Goal: Information Seeking & Learning: Check status

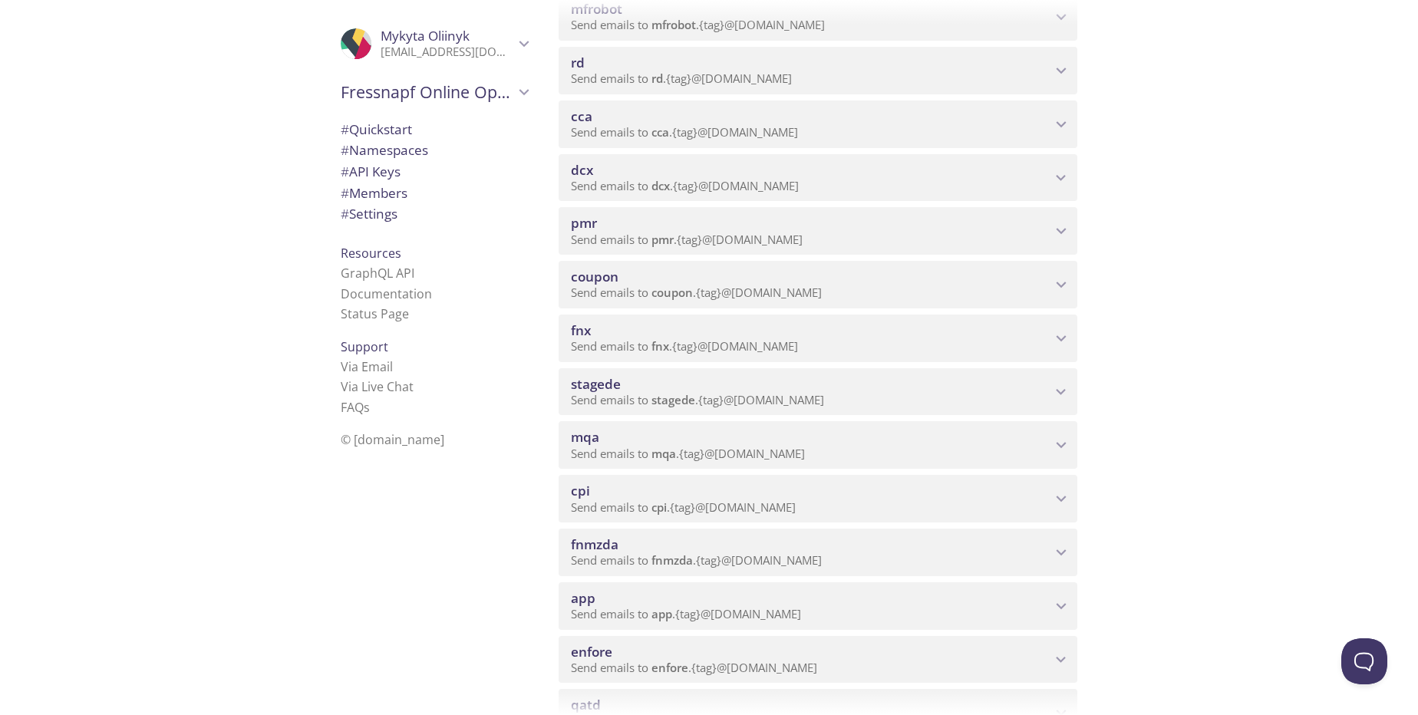
scroll to position [460, 0]
click at [1054, 462] on div "mqa Send emails to mqa . {tag} @[DOMAIN_NAME]" at bounding box center [818, 445] width 519 height 48
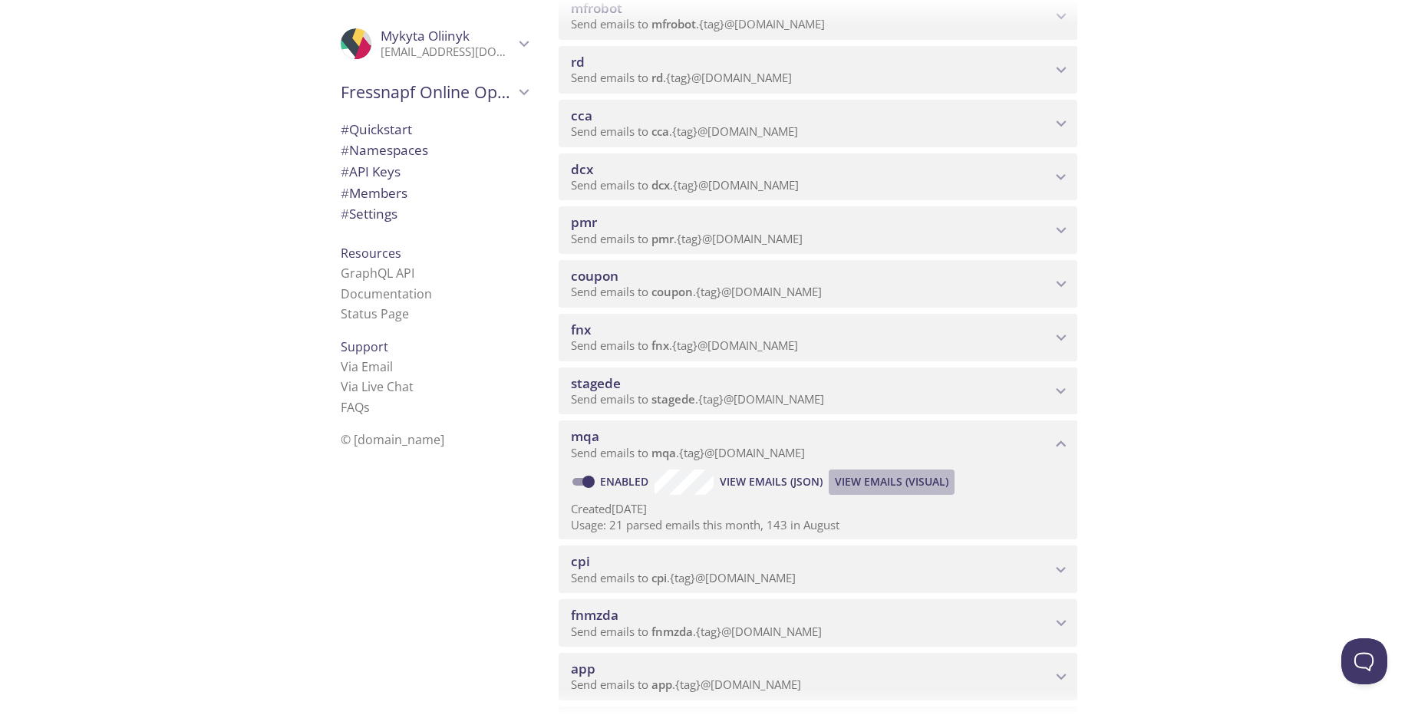
click at [911, 486] on span "View Emails (Visual)" at bounding box center [892, 482] width 114 height 18
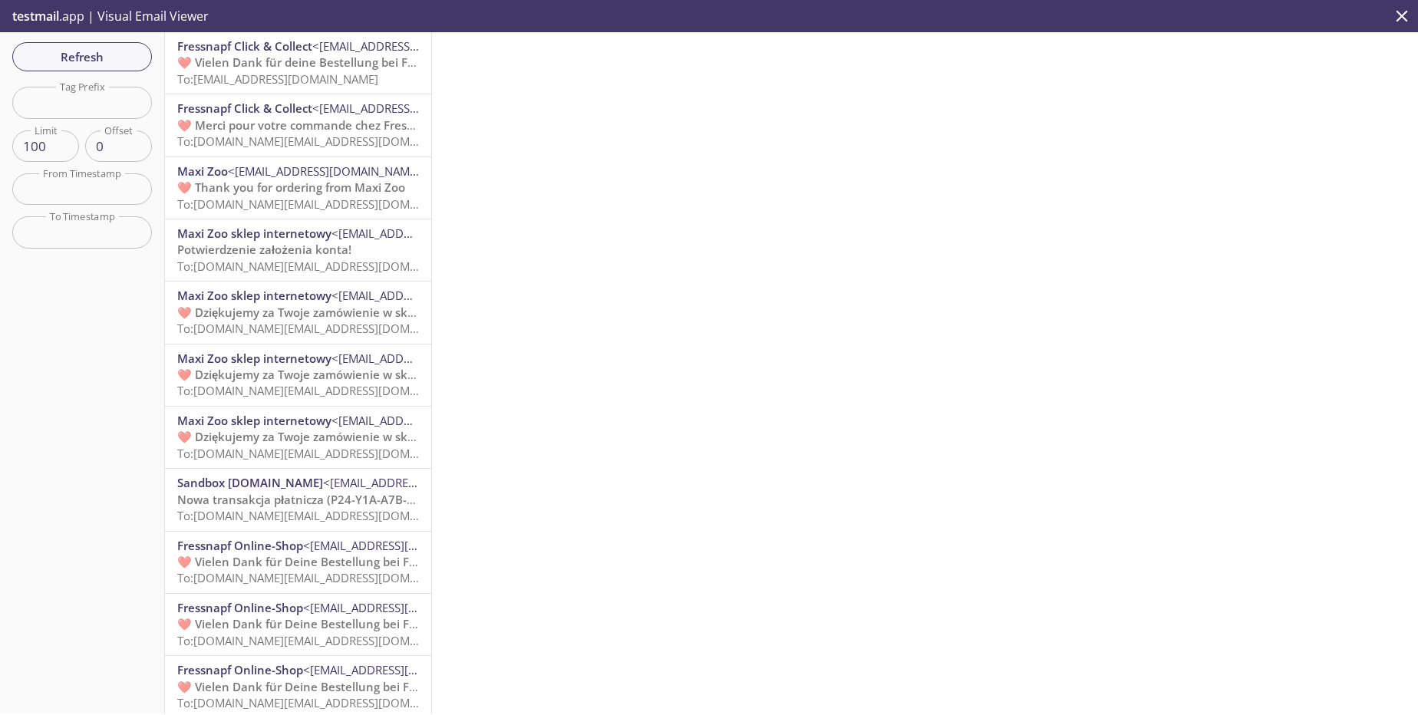
click at [252, 79] on span "To: [EMAIL_ADDRESS][DOMAIN_NAME]" at bounding box center [277, 78] width 201 height 15
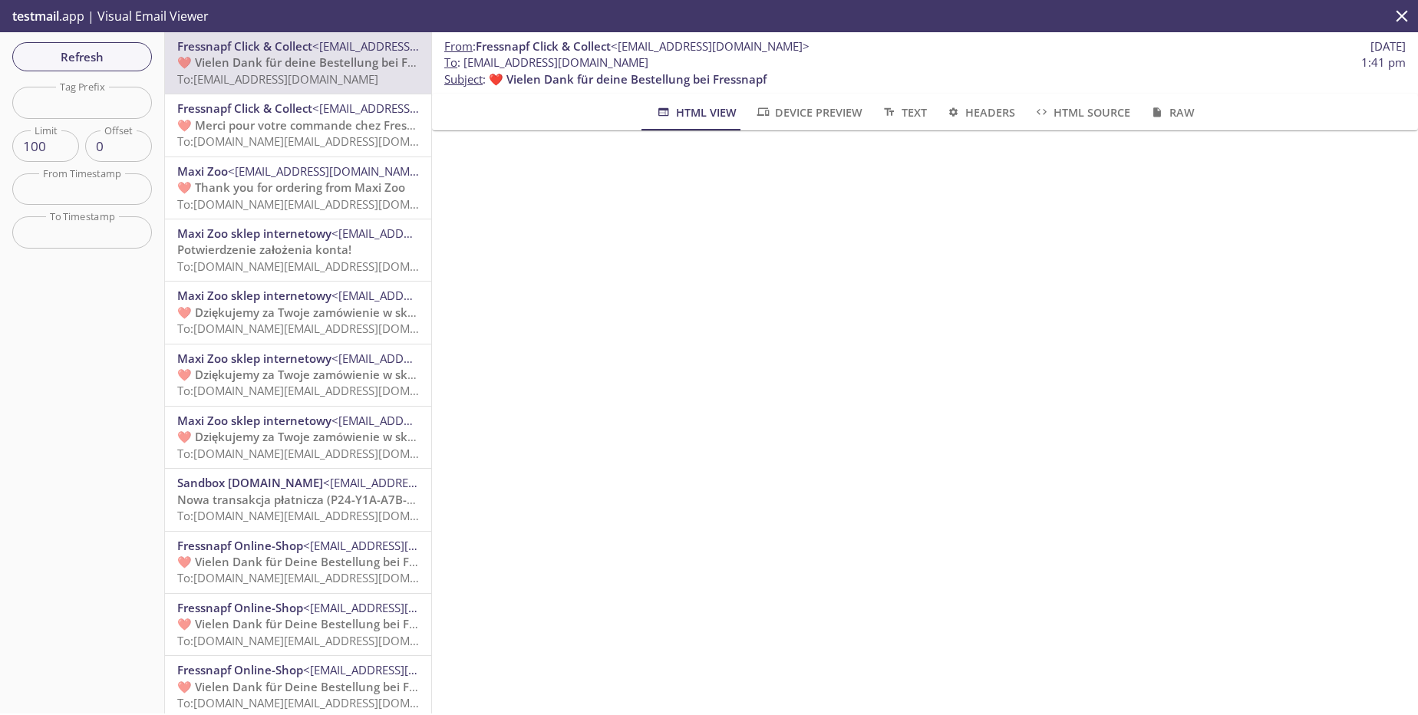
drag, startPoint x: 702, startPoint y: 64, endPoint x: 467, endPoint y: 65, distance: 235.6
click at [467, 65] on span "To : [EMAIL_ADDRESS][DOMAIN_NAME] 1:41 pm" at bounding box center [924, 62] width 961 height 16
copy span "[EMAIL_ADDRESS][DOMAIN_NAME]"
click at [344, 124] on span "❤️ Merci pour votre commande chez Fressnapf" at bounding box center [307, 124] width 260 height 15
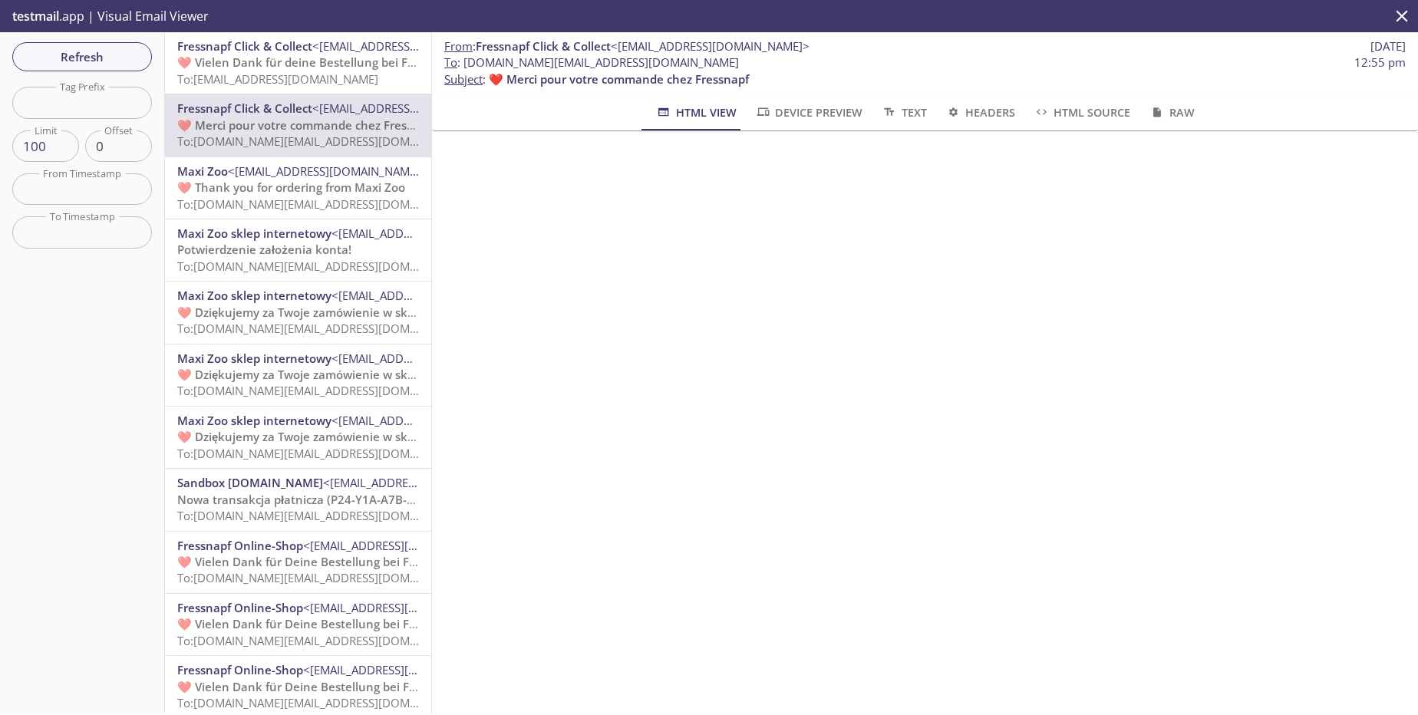
click at [339, 186] on span "❤️ Thank you for ordering from Maxi Zoo" at bounding box center [291, 187] width 228 height 15
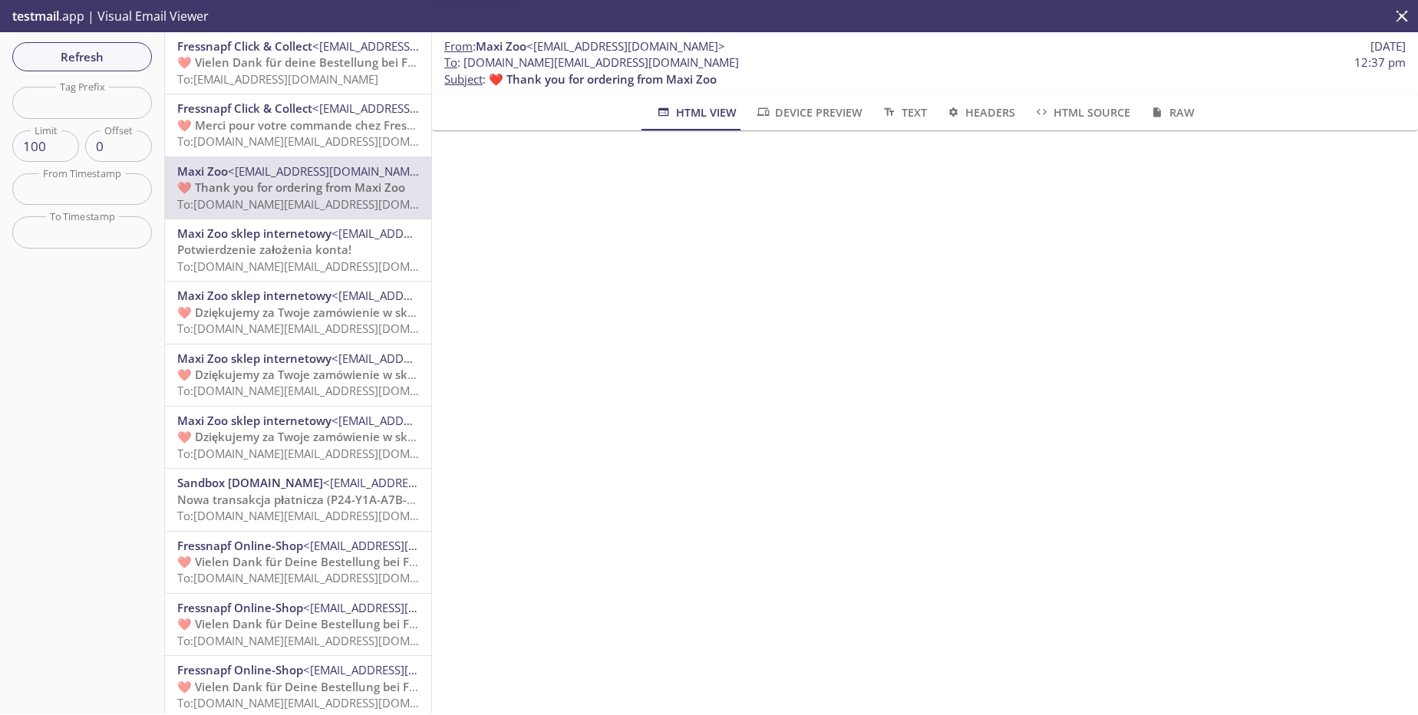
click at [334, 259] on span "To: [DOMAIN_NAME][EMAIL_ADDRESS][DOMAIN_NAME]" at bounding box center [323, 266] width 292 height 15
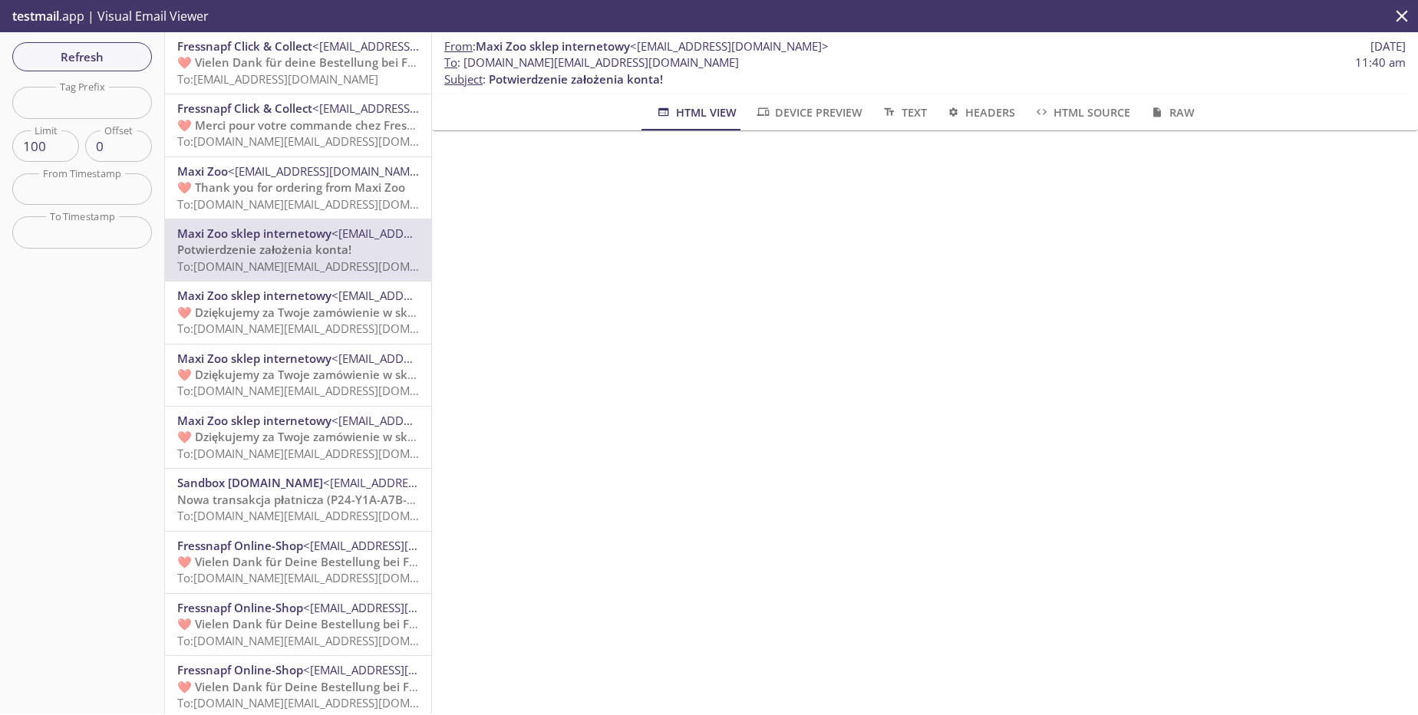
click at [287, 196] on span "To: [DOMAIN_NAME][EMAIL_ADDRESS][DOMAIN_NAME]" at bounding box center [323, 203] width 292 height 15
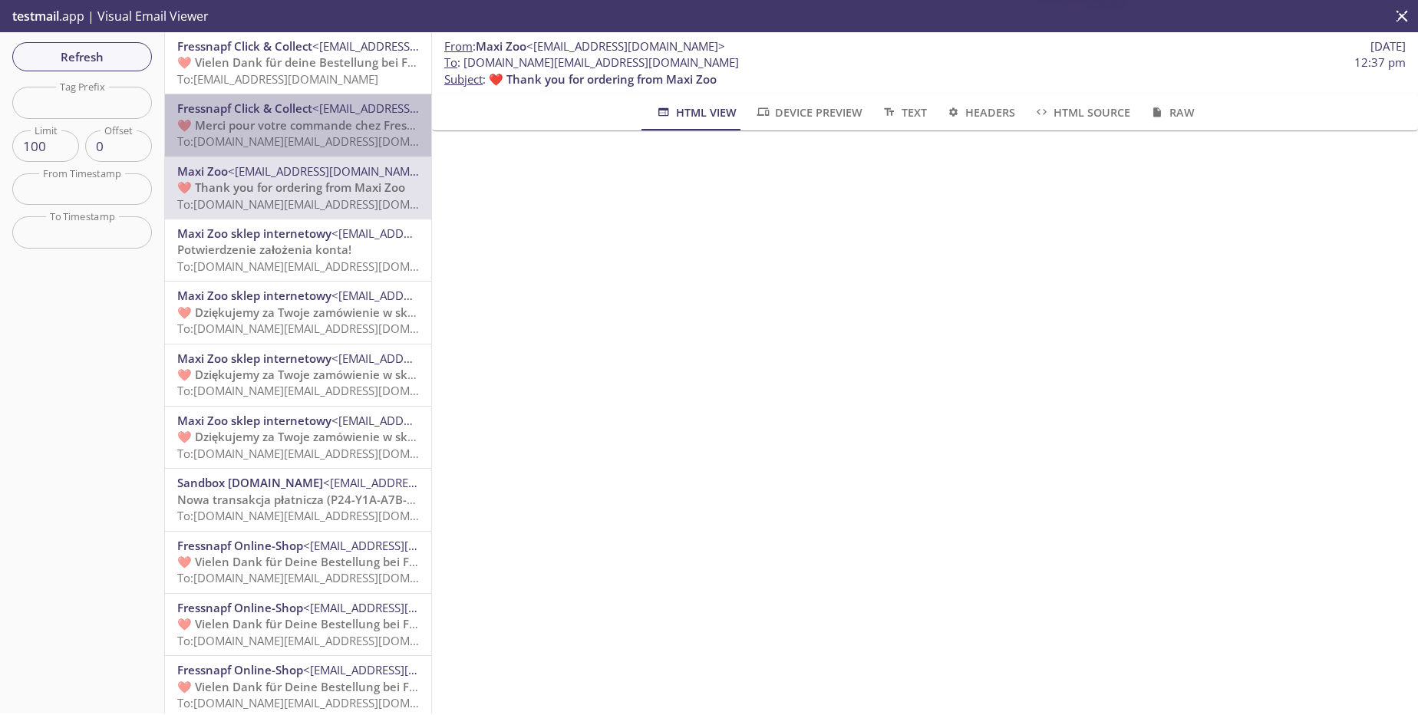
click at [306, 140] on span "To: [DOMAIN_NAME][EMAIL_ADDRESS][DOMAIN_NAME]" at bounding box center [323, 141] width 292 height 15
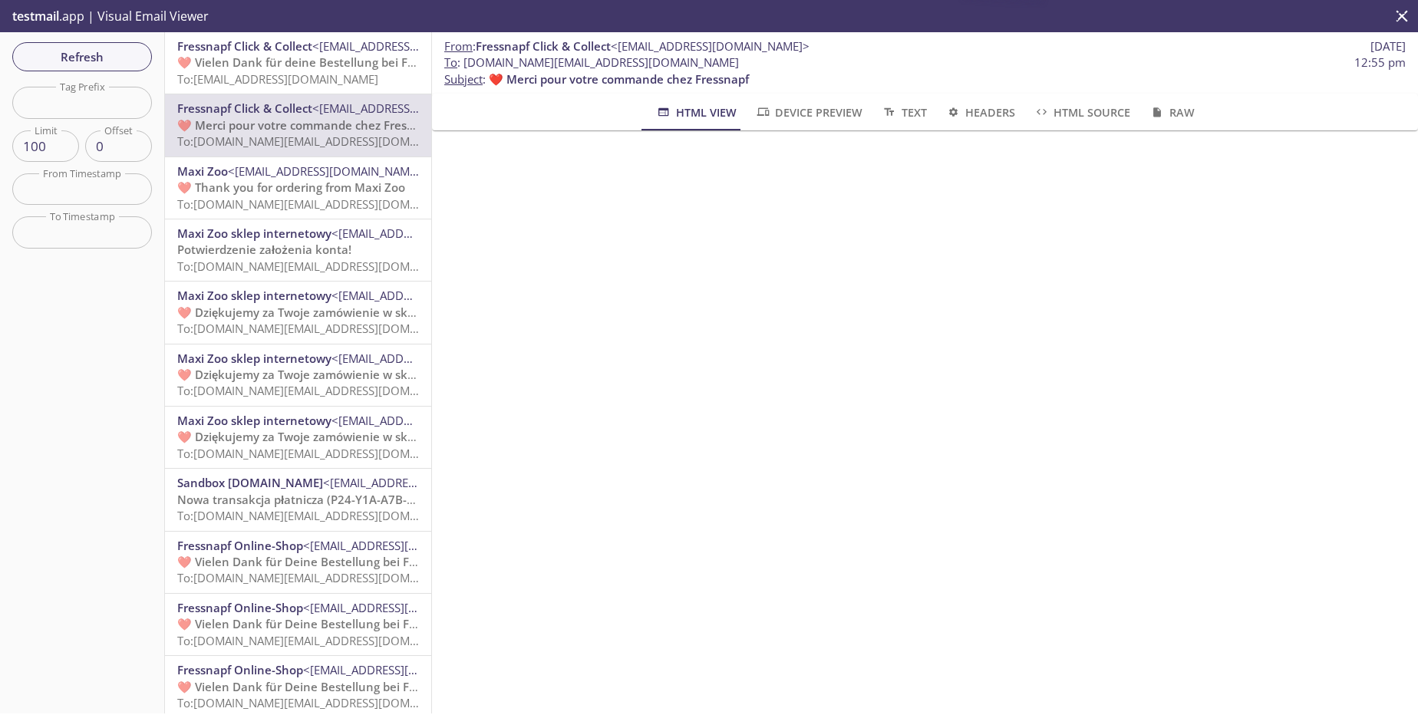
click at [313, 81] on span "To: [EMAIL_ADDRESS][DOMAIN_NAME]" at bounding box center [277, 78] width 201 height 15
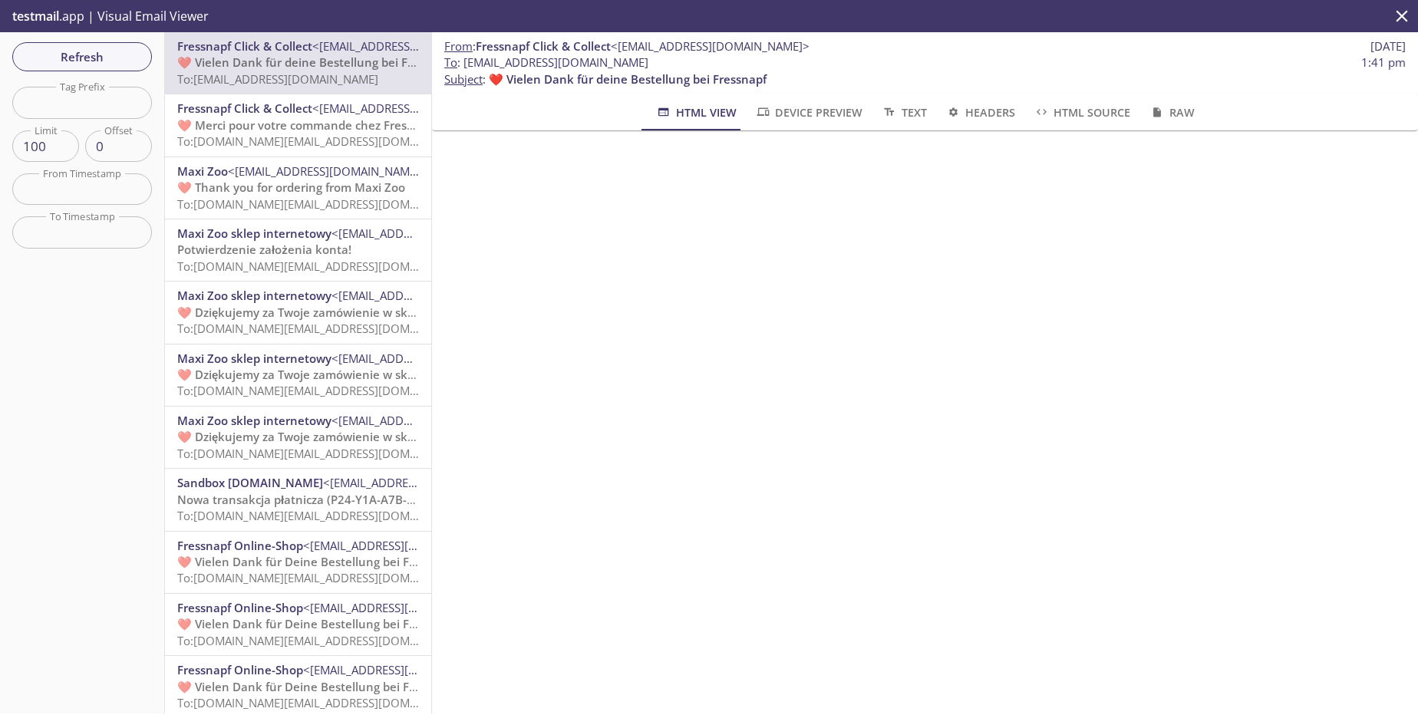
click at [322, 355] on span "Maxi Zoo sklep internetowy" at bounding box center [254, 358] width 154 height 15
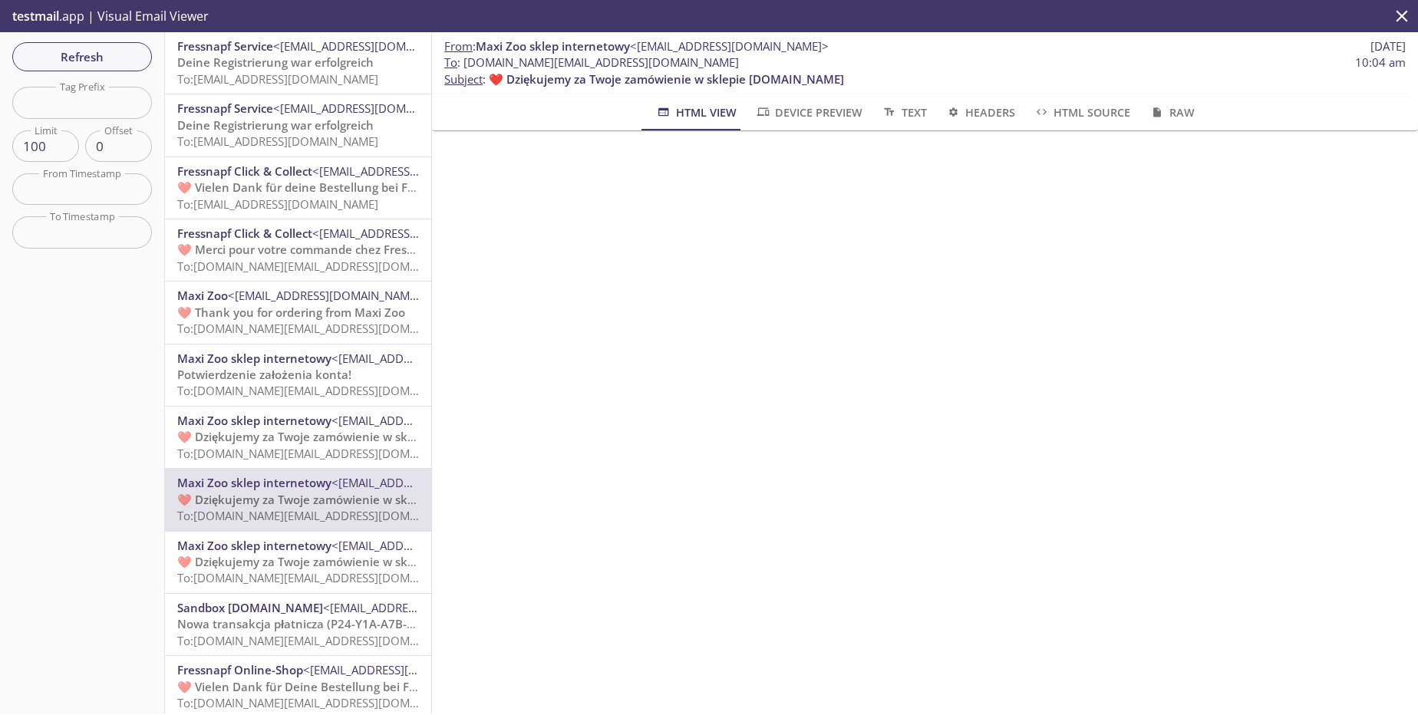
click at [340, 134] on span "To: [EMAIL_ADDRESS][DOMAIN_NAME]" at bounding box center [277, 141] width 201 height 15
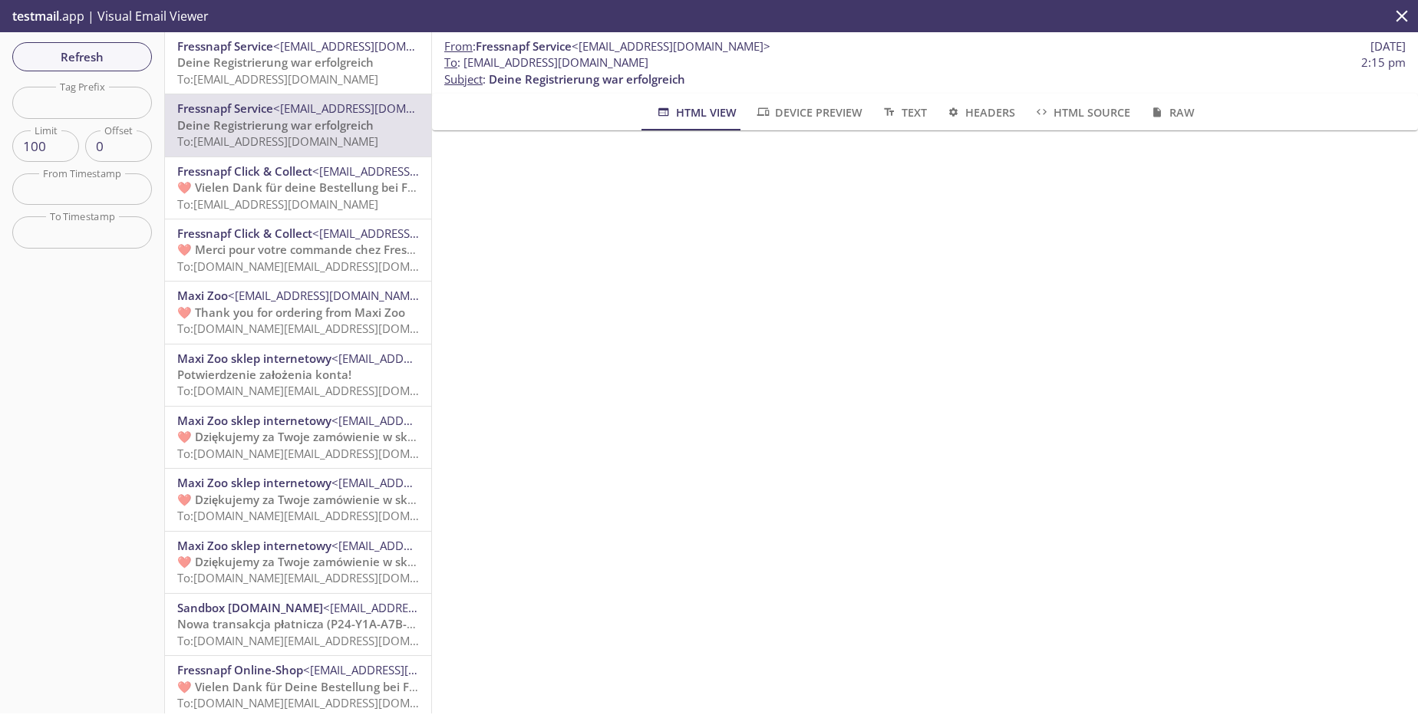
scroll to position [184, 0]
click at [309, 87] on p "Deine Registrierung war erfolgreich To: [EMAIL_ADDRESS][DOMAIN_NAME]" at bounding box center [298, 70] width 242 height 33
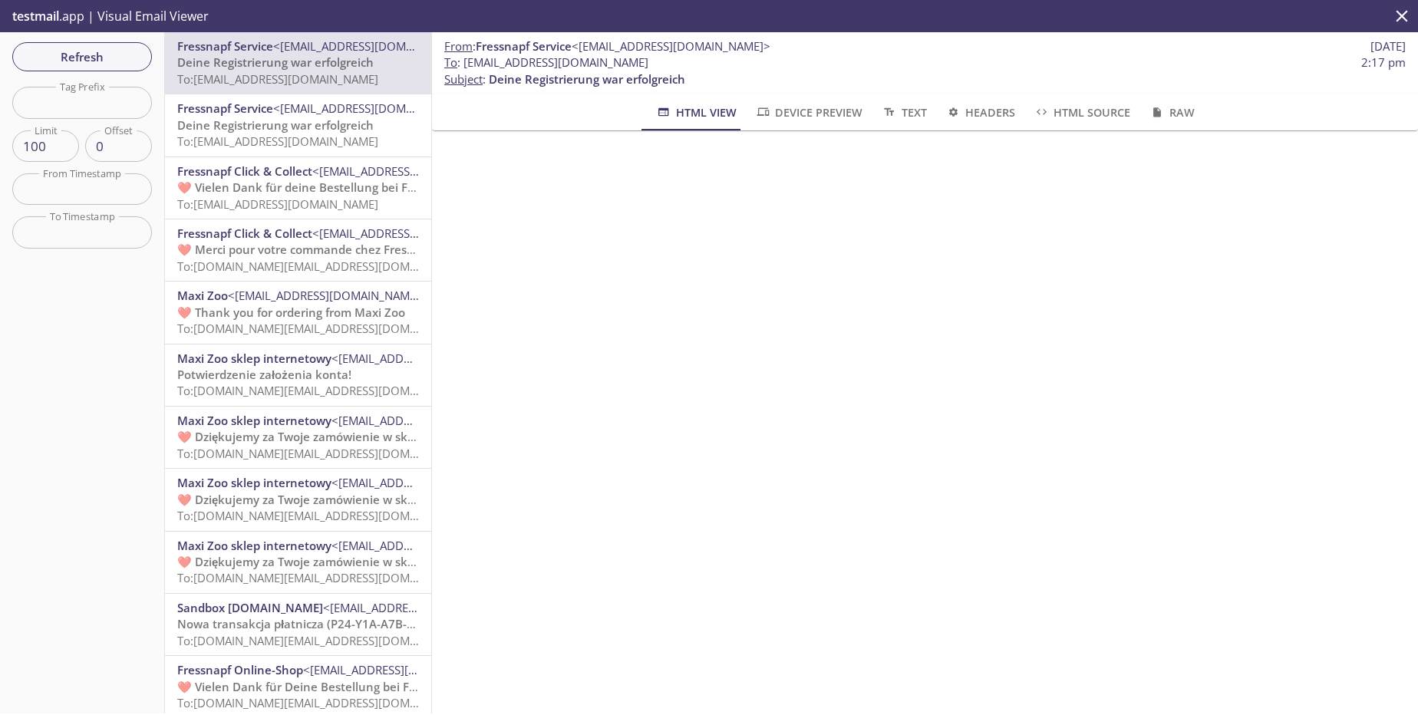
scroll to position [184, 0]
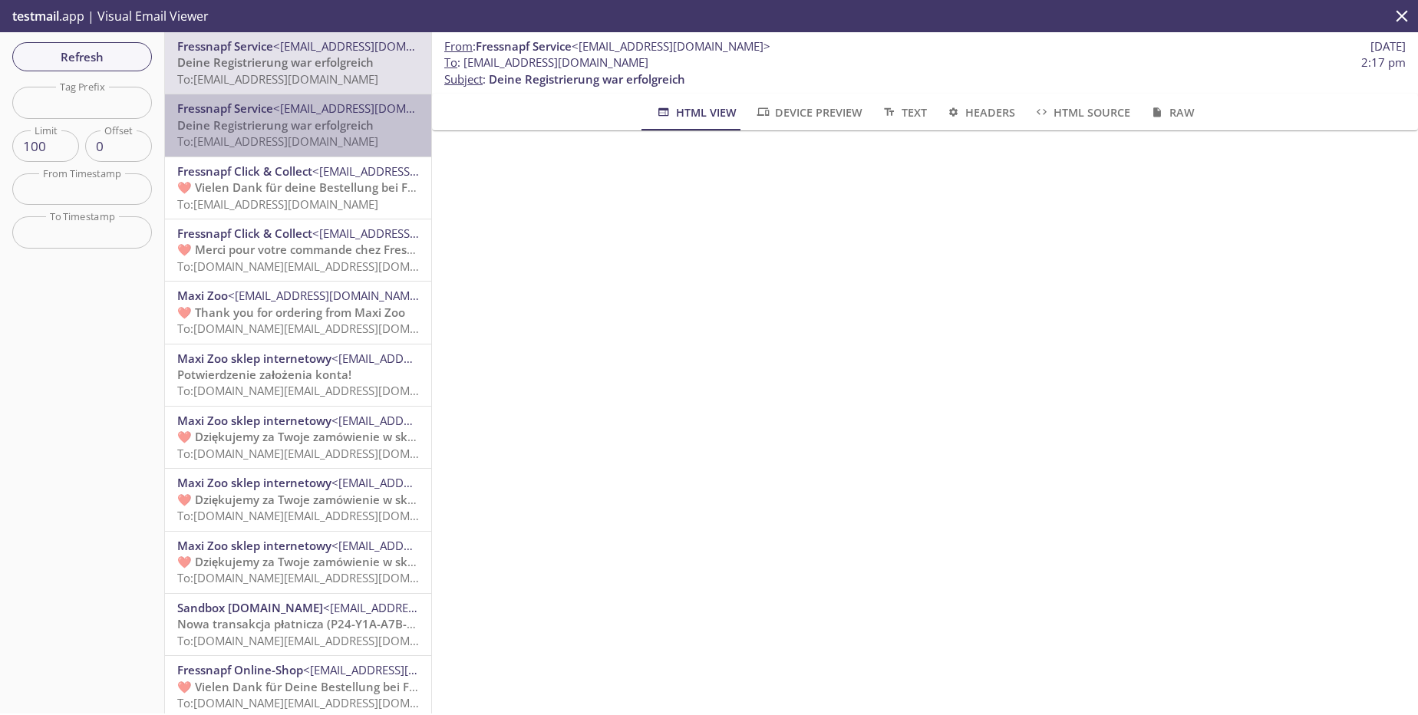
click at [322, 144] on span "To: [EMAIL_ADDRESS][DOMAIN_NAME]" at bounding box center [277, 141] width 201 height 15
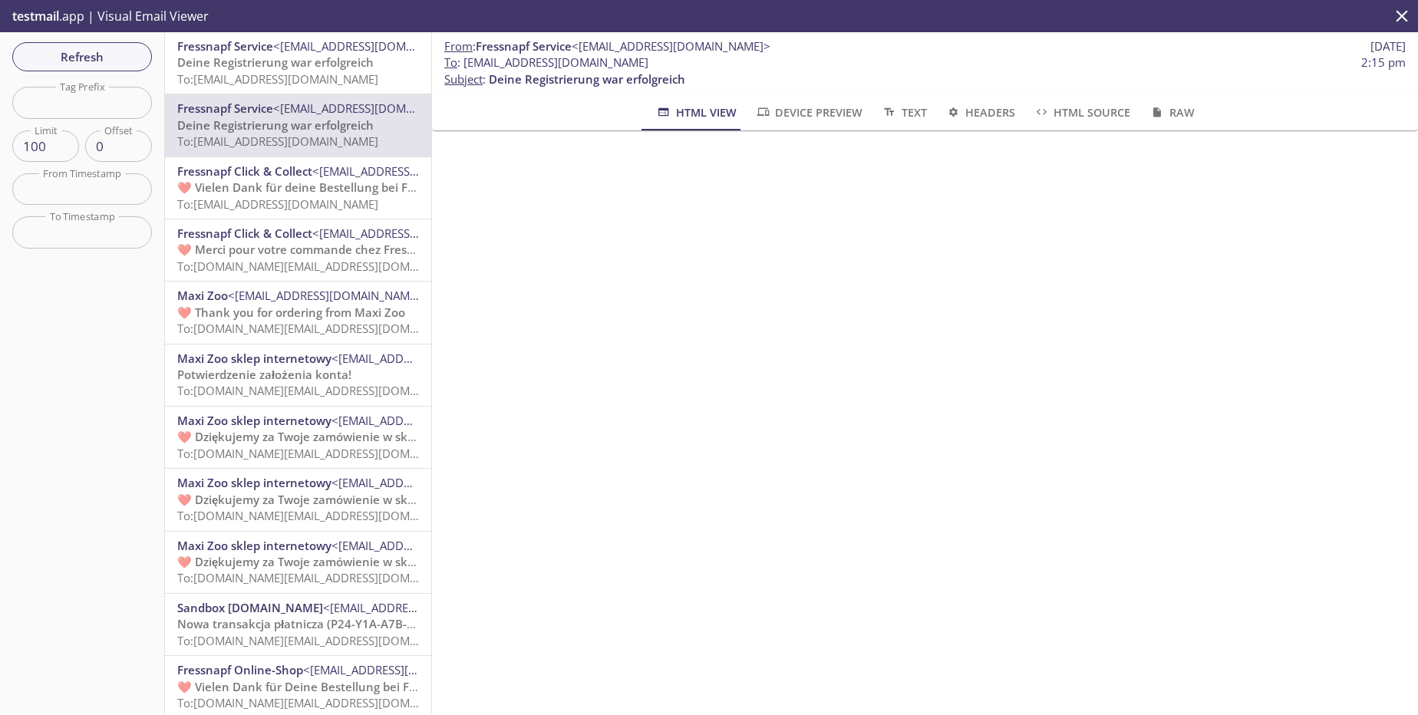
scroll to position [184, 0]
click at [345, 93] on div "Fressnapf Service <[EMAIL_ADDRESS][DOMAIN_NAME]> Deine Registrierung war erfolg…" at bounding box center [298, 62] width 266 height 61
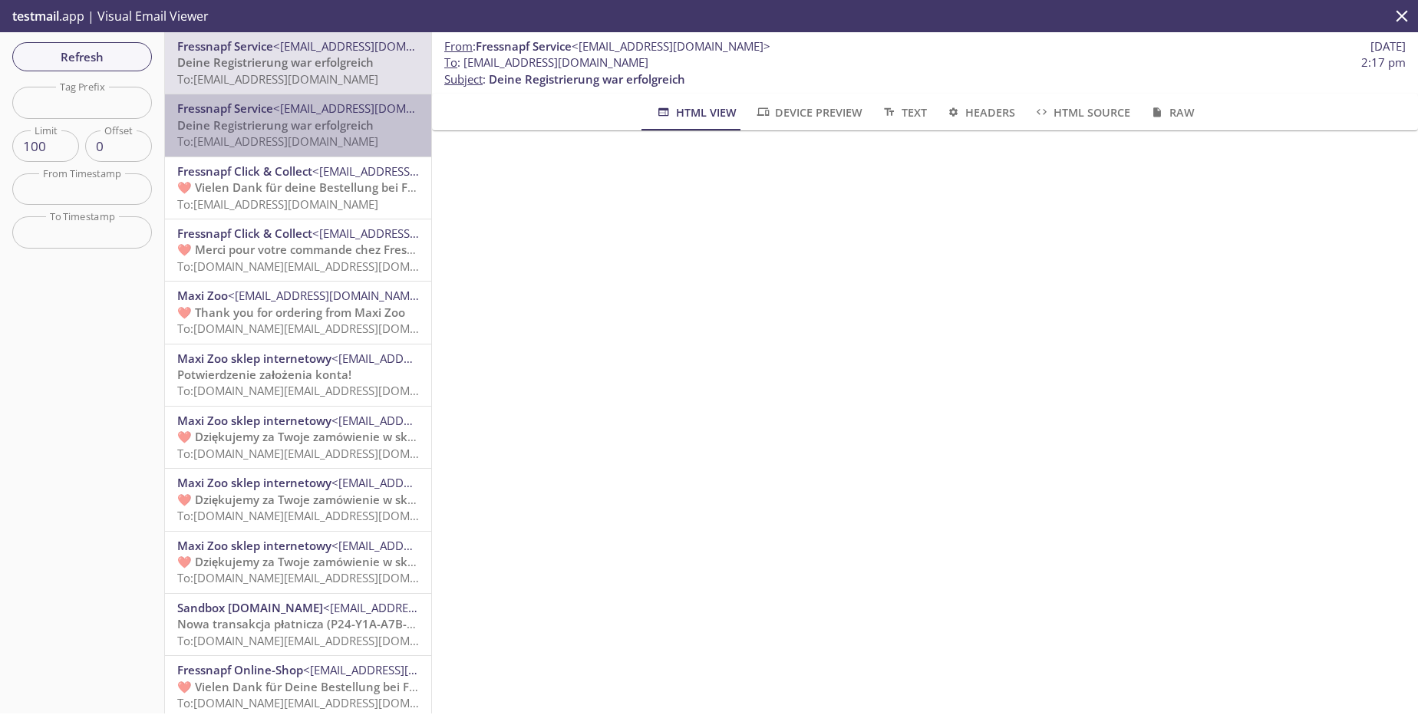
click at [331, 138] on span "To: [EMAIL_ADDRESS][DOMAIN_NAME]" at bounding box center [277, 141] width 201 height 15
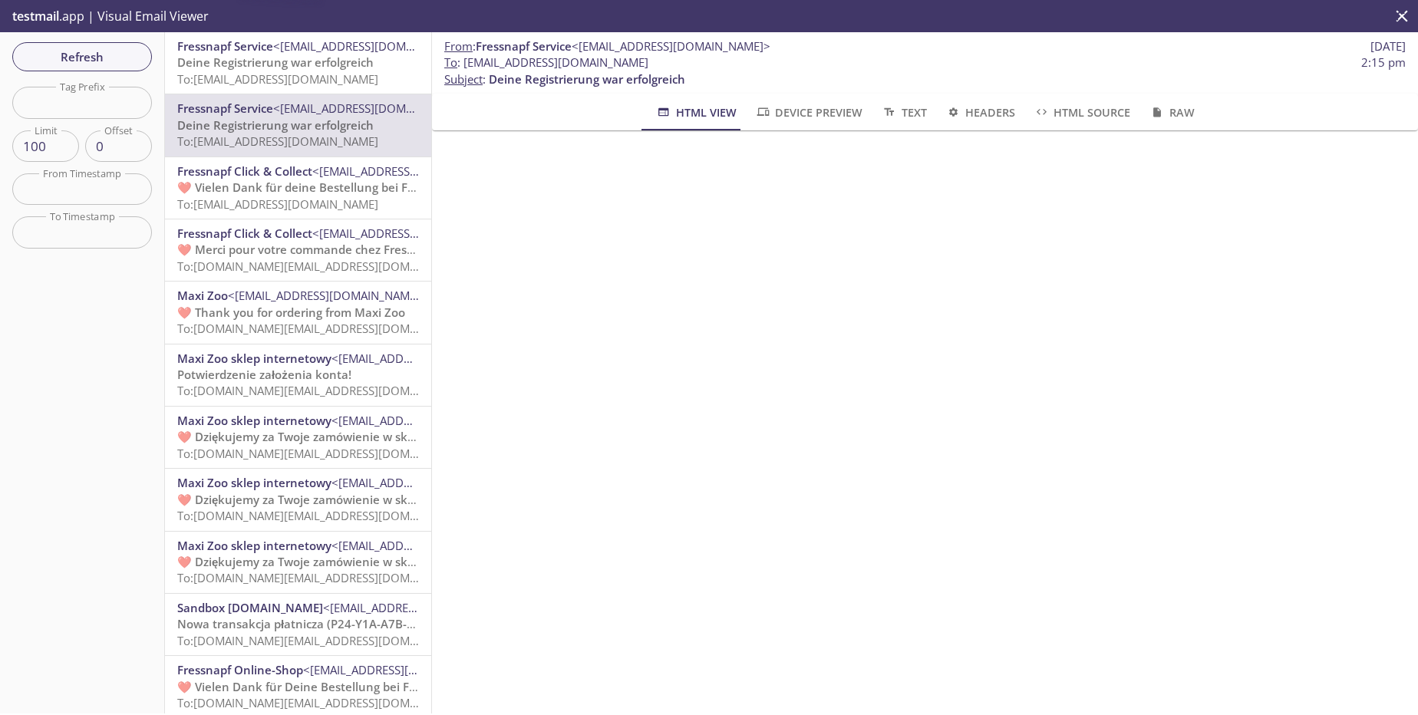
click at [347, 84] on span "To: [EMAIL_ADDRESS][DOMAIN_NAME]" at bounding box center [277, 78] width 201 height 15
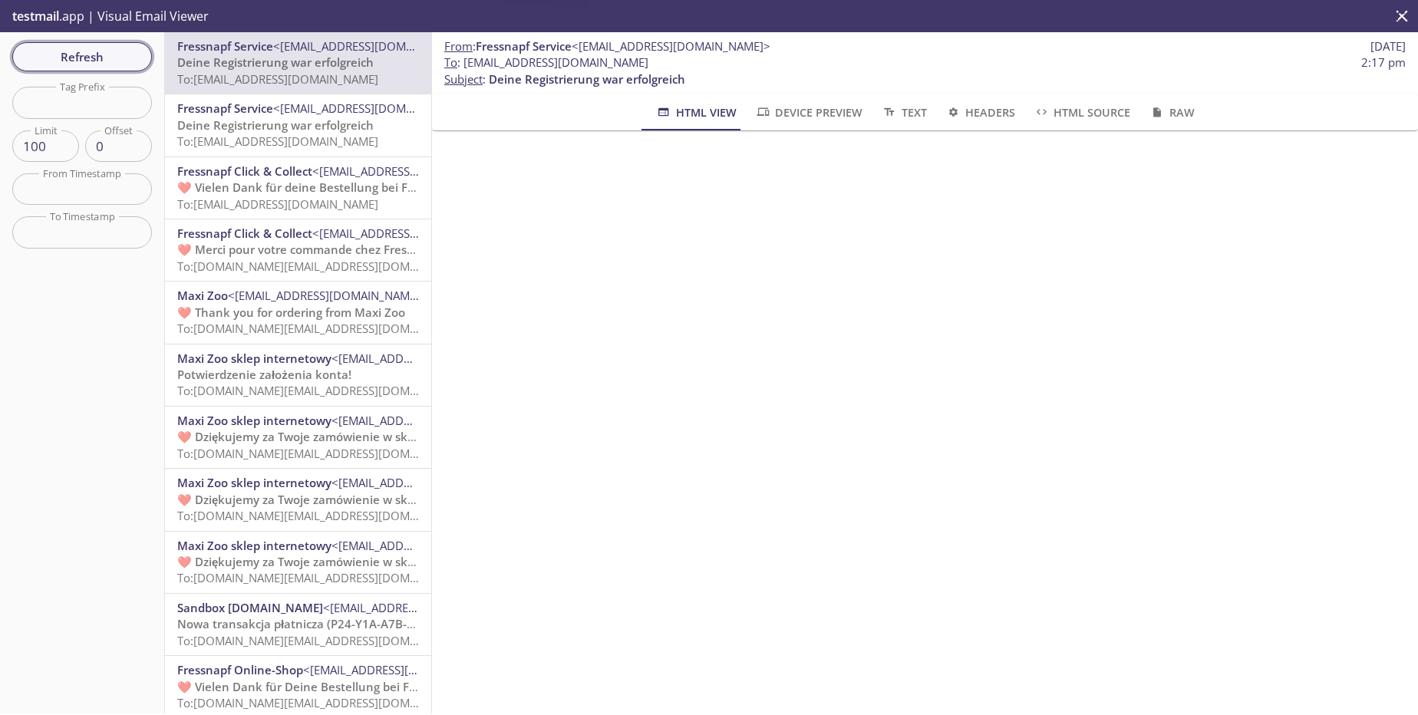
click at [99, 66] on span "Refresh" at bounding box center [82, 57] width 115 height 20
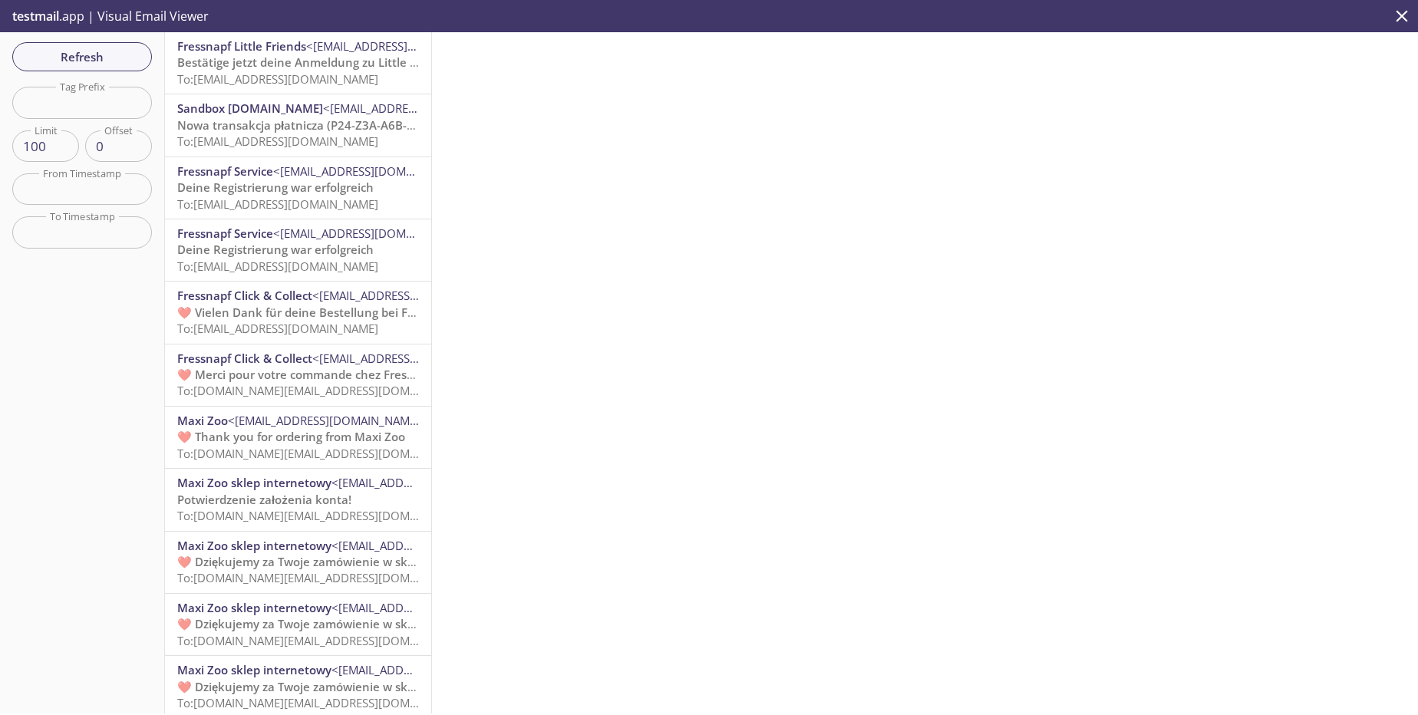
click at [318, 275] on p "Deine Registrierung war erfolgreich To: [EMAIL_ADDRESS][DOMAIN_NAME]" at bounding box center [298, 258] width 242 height 33
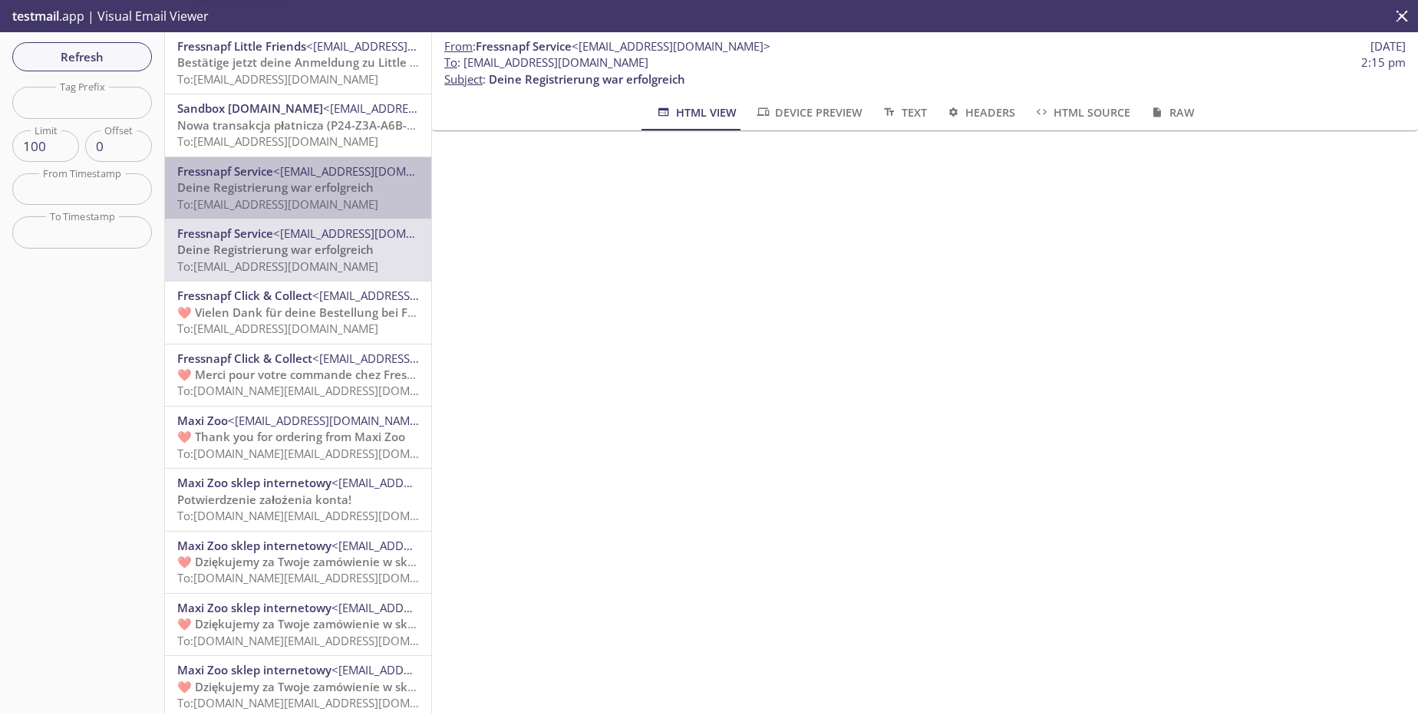
click at [336, 215] on div "Fressnapf Service <[EMAIL_ADDRESS][DOMAIN_NAME]> Deine Registrierung war erfolg…" at bounding box center [298, 187] width 266 height 61
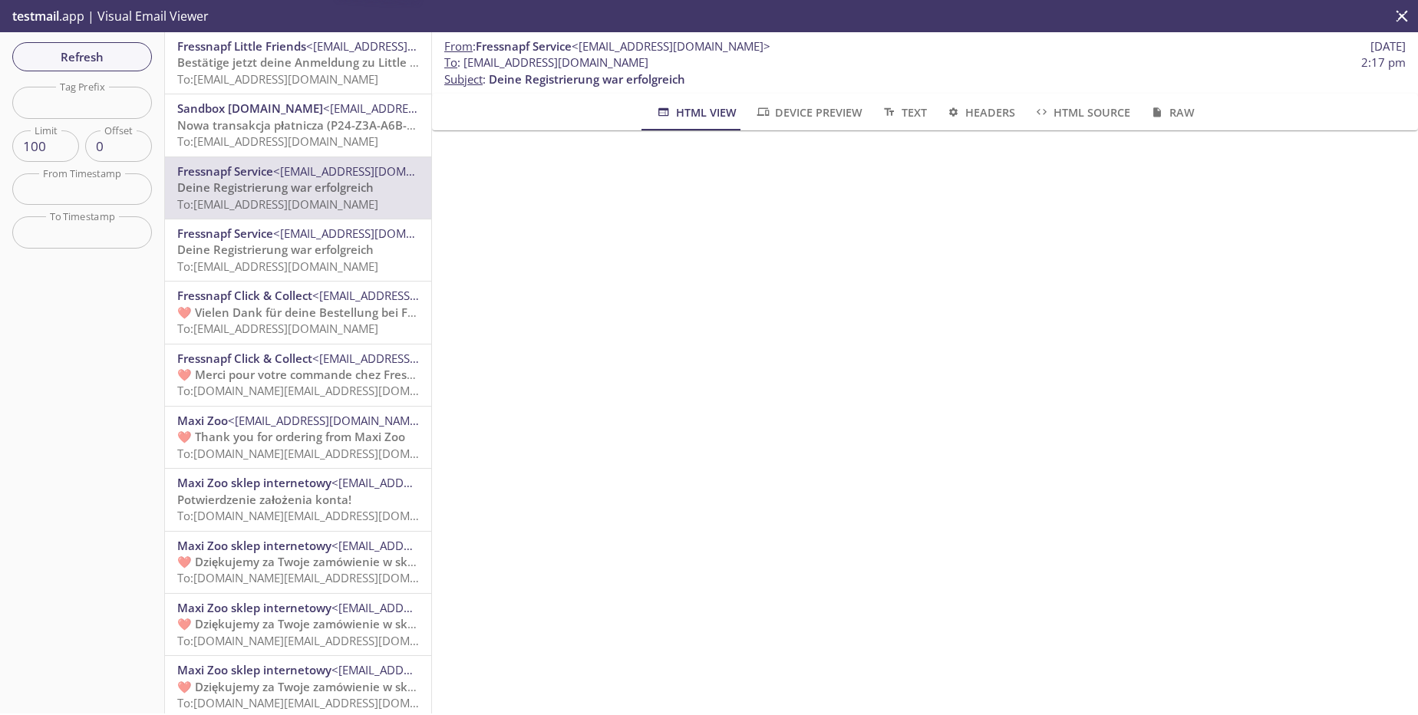
click at [350, 150] on div "Sandbox [DOMAIN_NAME] <[EMAIL_ADDRESS][DOMAIN_NAME]> Nowa transakcja płatnicza …" at bounding box center [298, 124] width 266 height 61
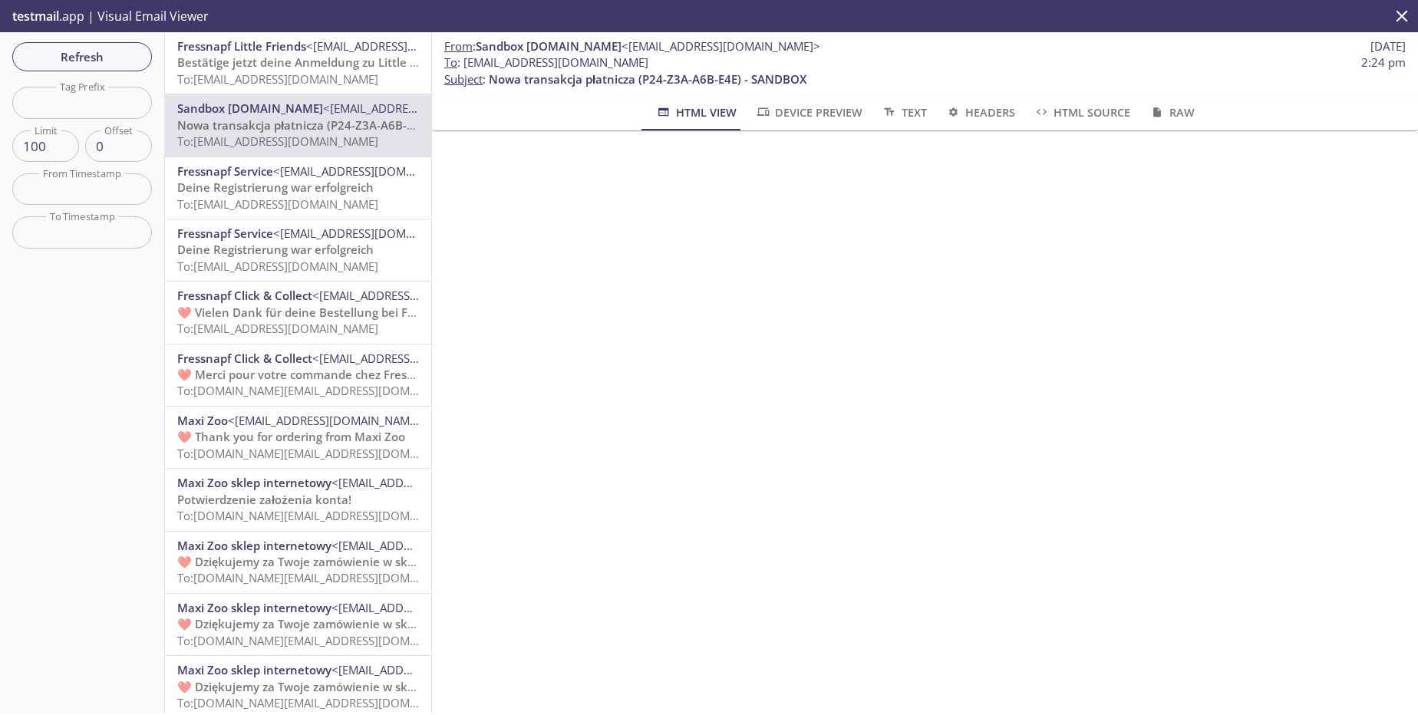
click at [368, 73] on span "To: [EMAIL_ADDRESS][DOMAIN_NAME]" at bounding box center [277, 78] width 201 height 15
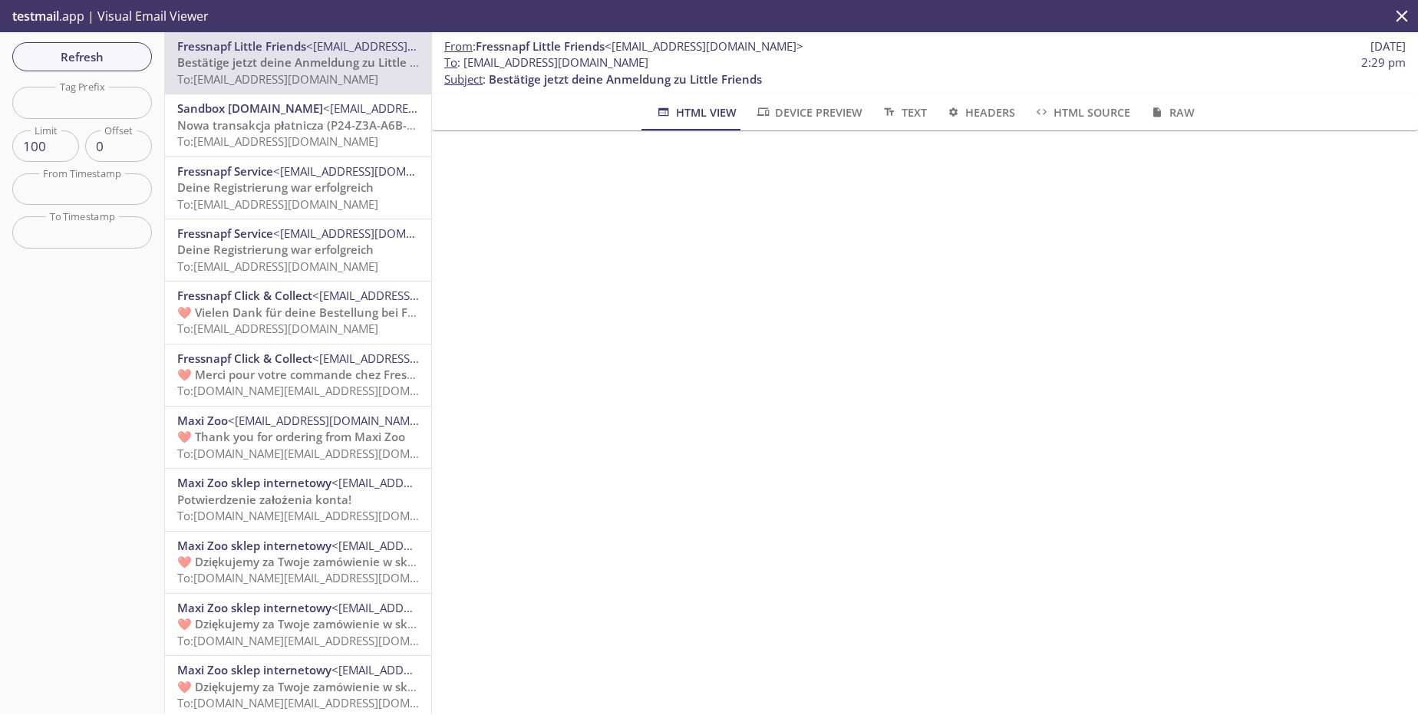
scroll to position [92, 0]
click at [70, 60] on span "Refresh" at bounding box center [82, 57] width 115 height 20
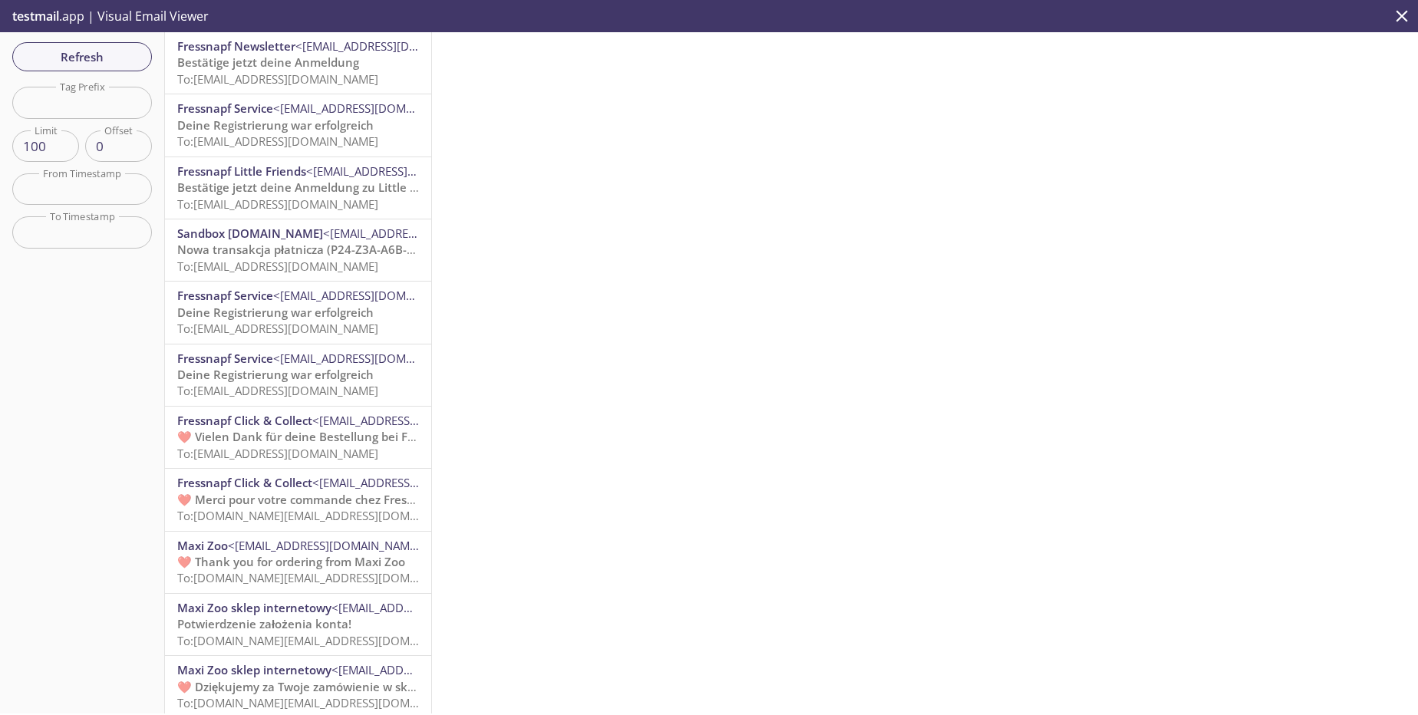
click at [360, 91] on div "Fressnapf Newsletter <[EMAIL_ADDRESS][DOMAIN_NAME]> Bestätige jetzt deine Anmel…" at bounding box center [298, 62] width 266 height 61
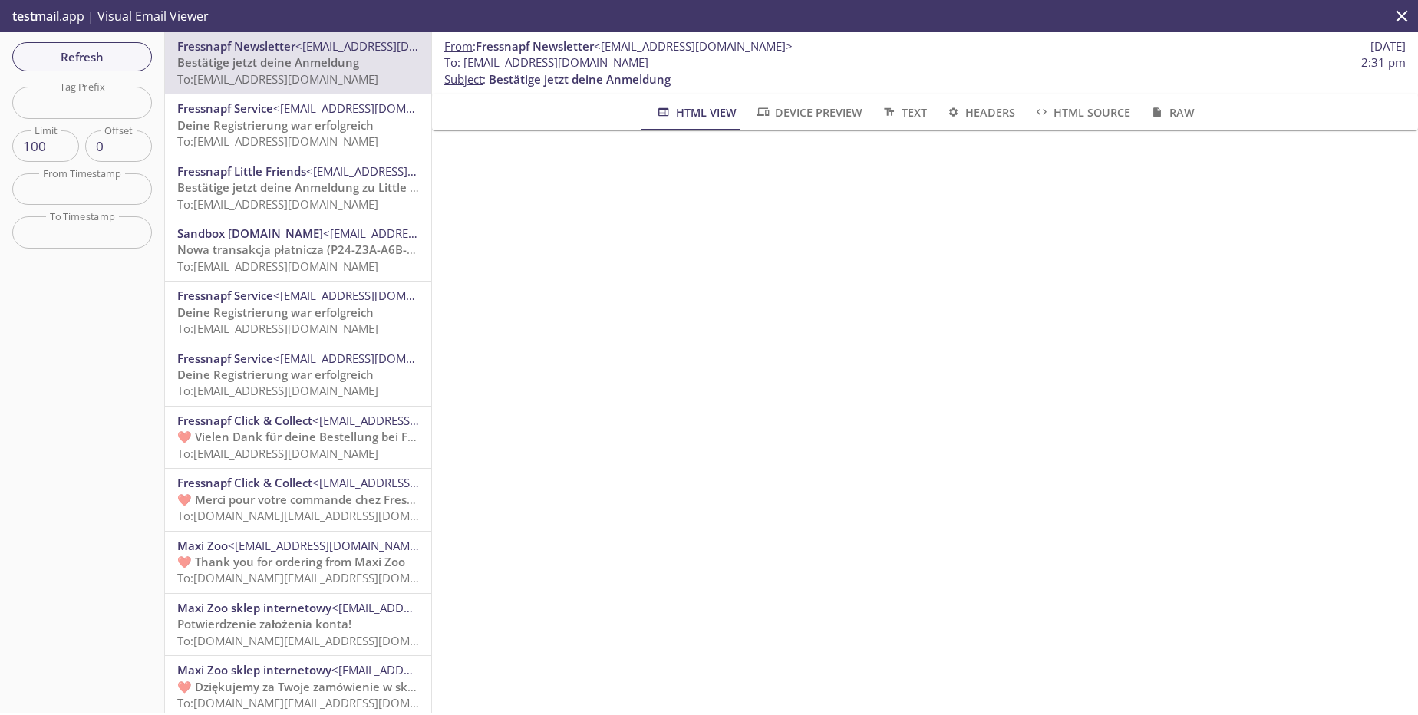
scroll to position [92, 0]
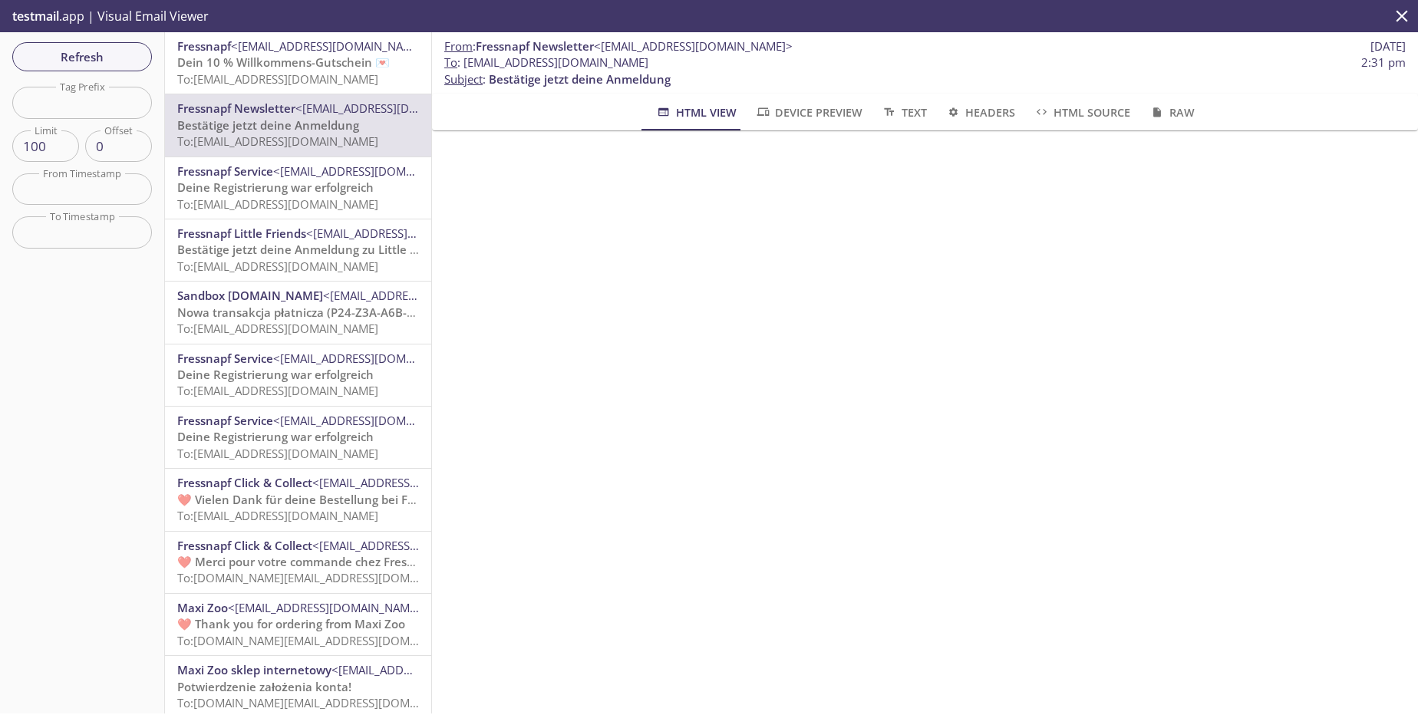
click at [348, 87] on p "Dein 10 % Willkommens-Gutschein 💌 To: [EMAIL_ADDRESS][DOMAIN_NAME]" at bounding box center [298, 70] width 242 height 33
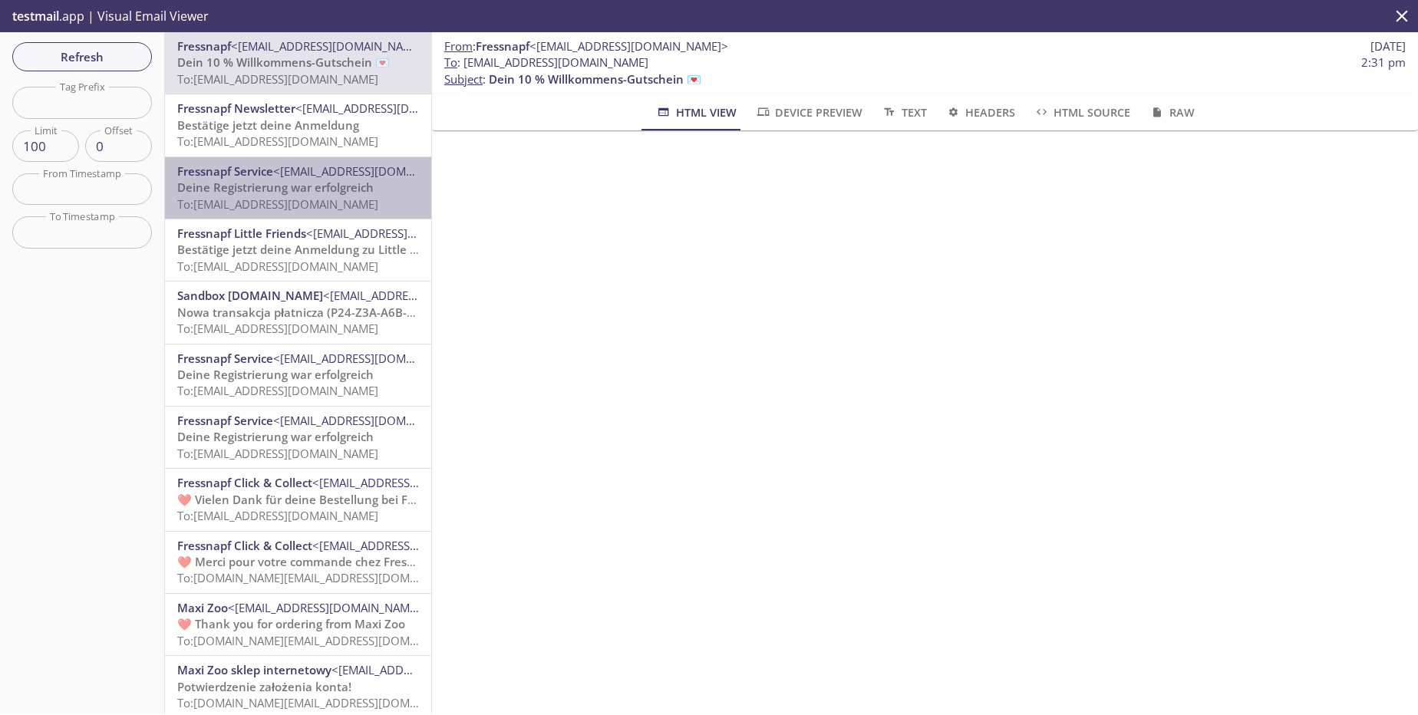
click at [308, 194] on span "Deine Registrierung war erfolgreich" at bounding box center [275, 187] width 196 height 15
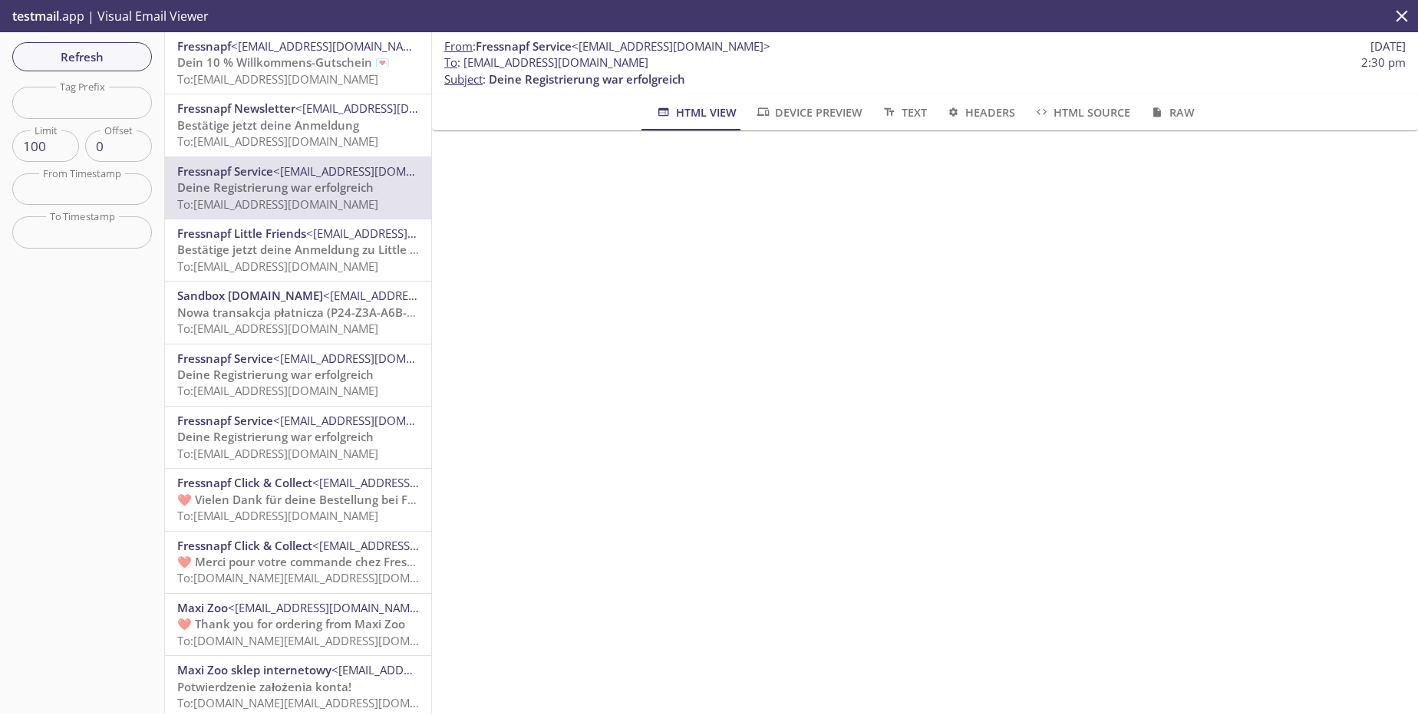
click at [316, 74] on span "To: [EMAIL_ADDRESS][DOMAIN_NAME]" at bounding box center [277, 78] width 201 height 15
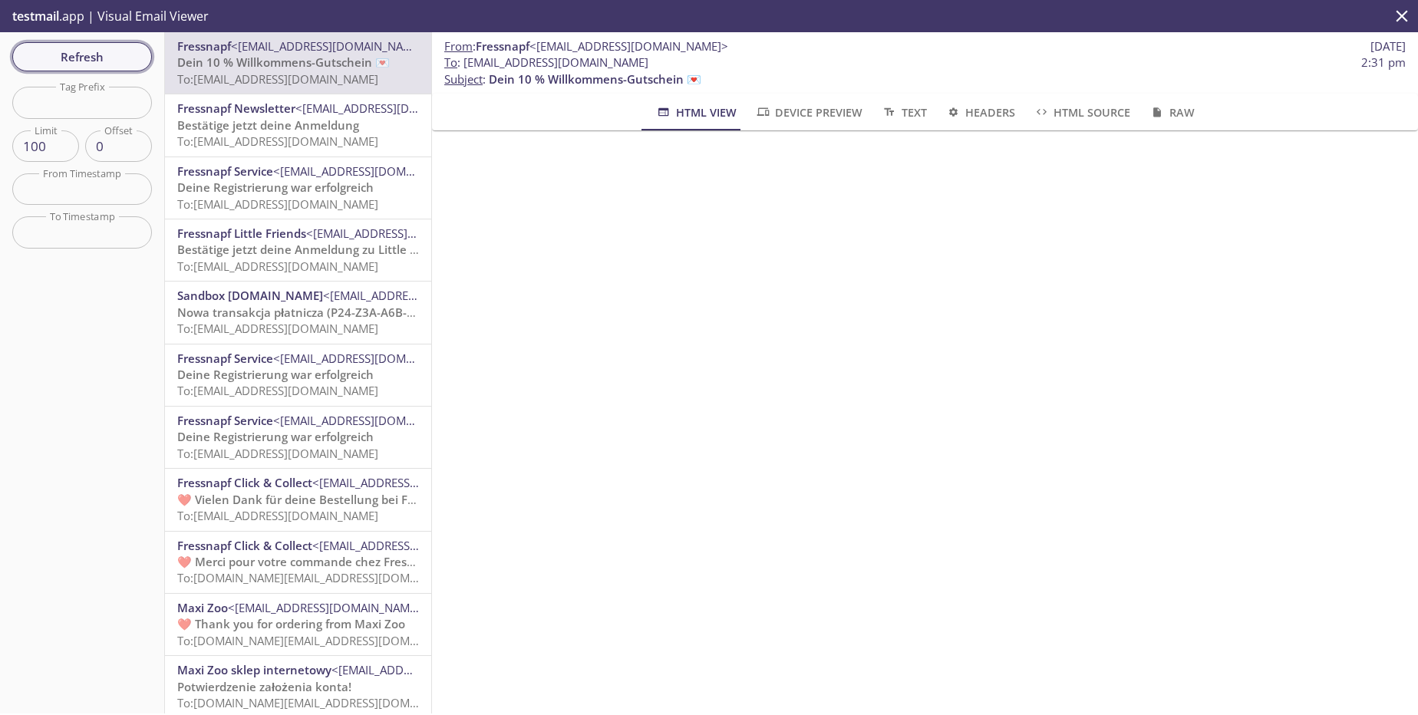
click at [102, 64] on span "Refresh" at bounding box center [82, 57] width 115 height 20
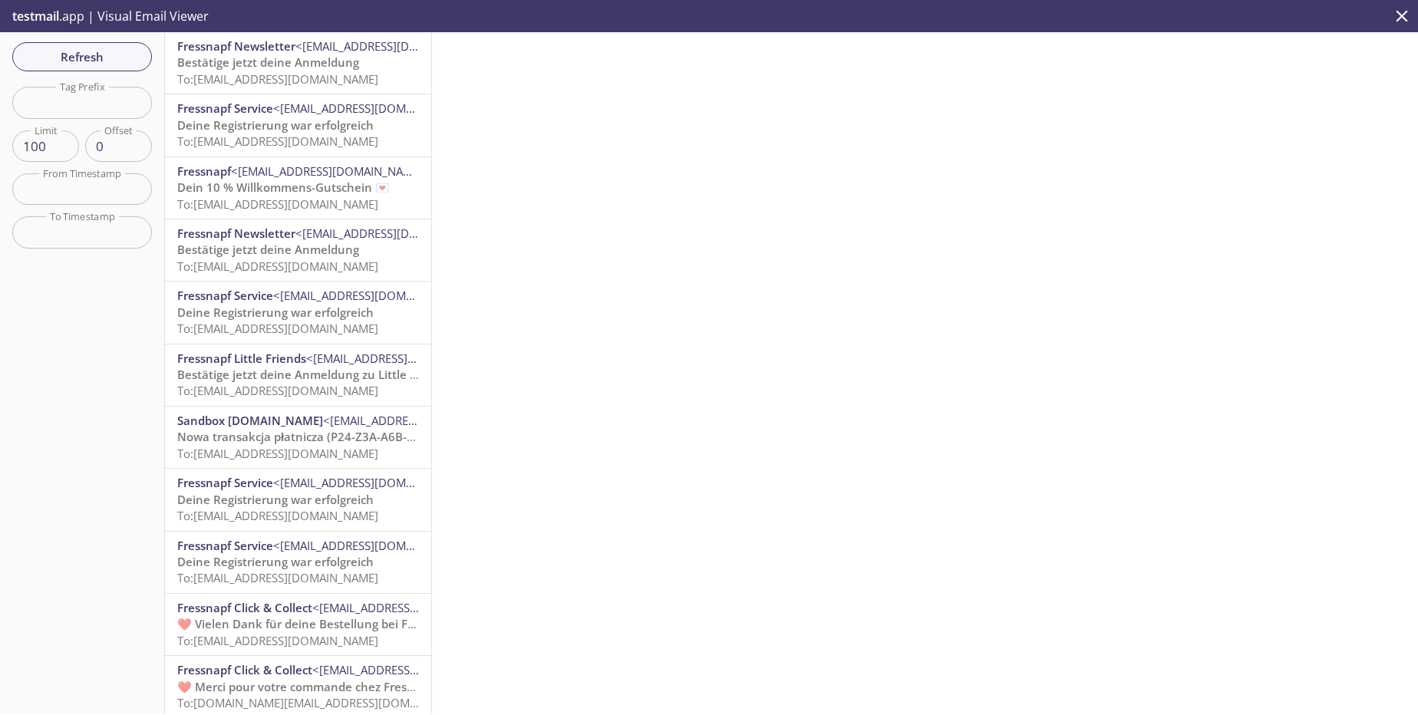
click at [326, 74] on span "To: [EMAIL_ADDRESS][DOMAIN_NAME]" at bounding box center [277, 78] width 201 height 15
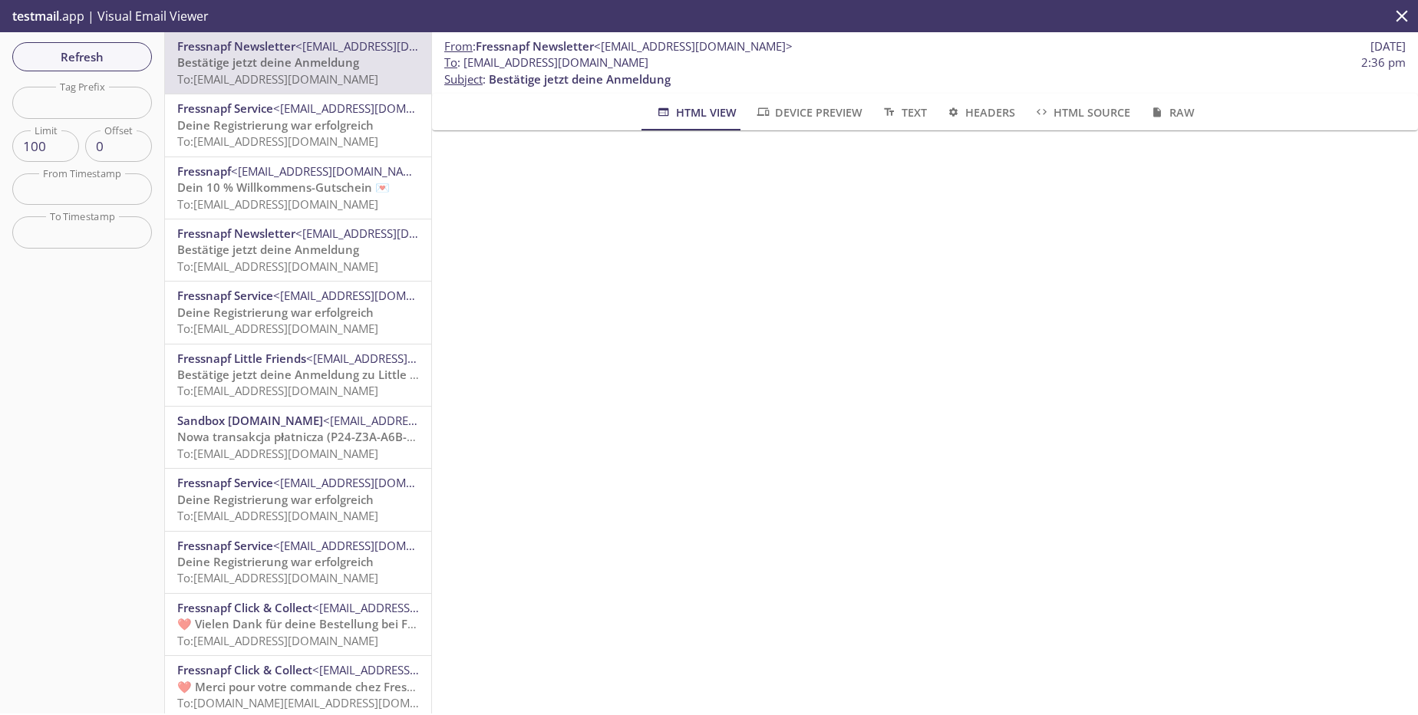
click at [53, 51] on span "Refresh" at bounding box center [82, 57] width 115 height 20
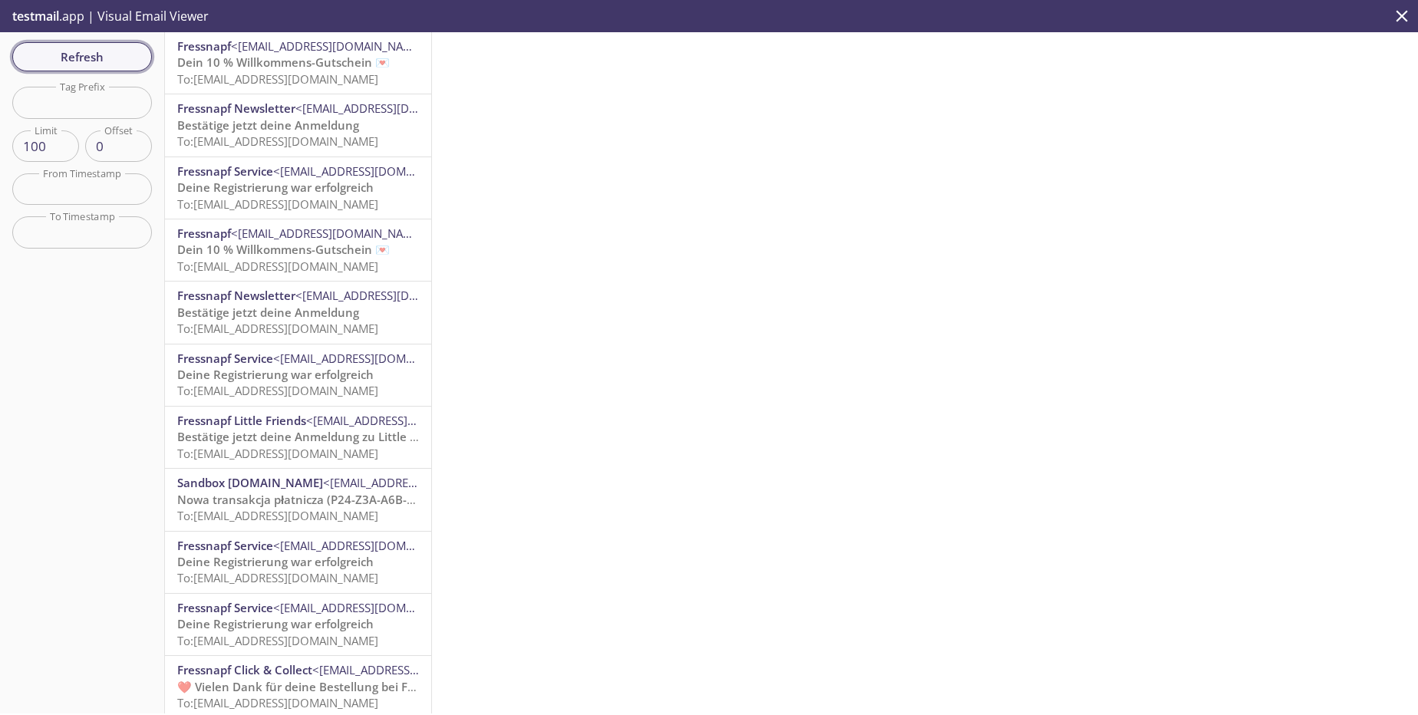
click at [117, 54] on span "Refresh" at bounding box center [82, 57] width 115 height 20
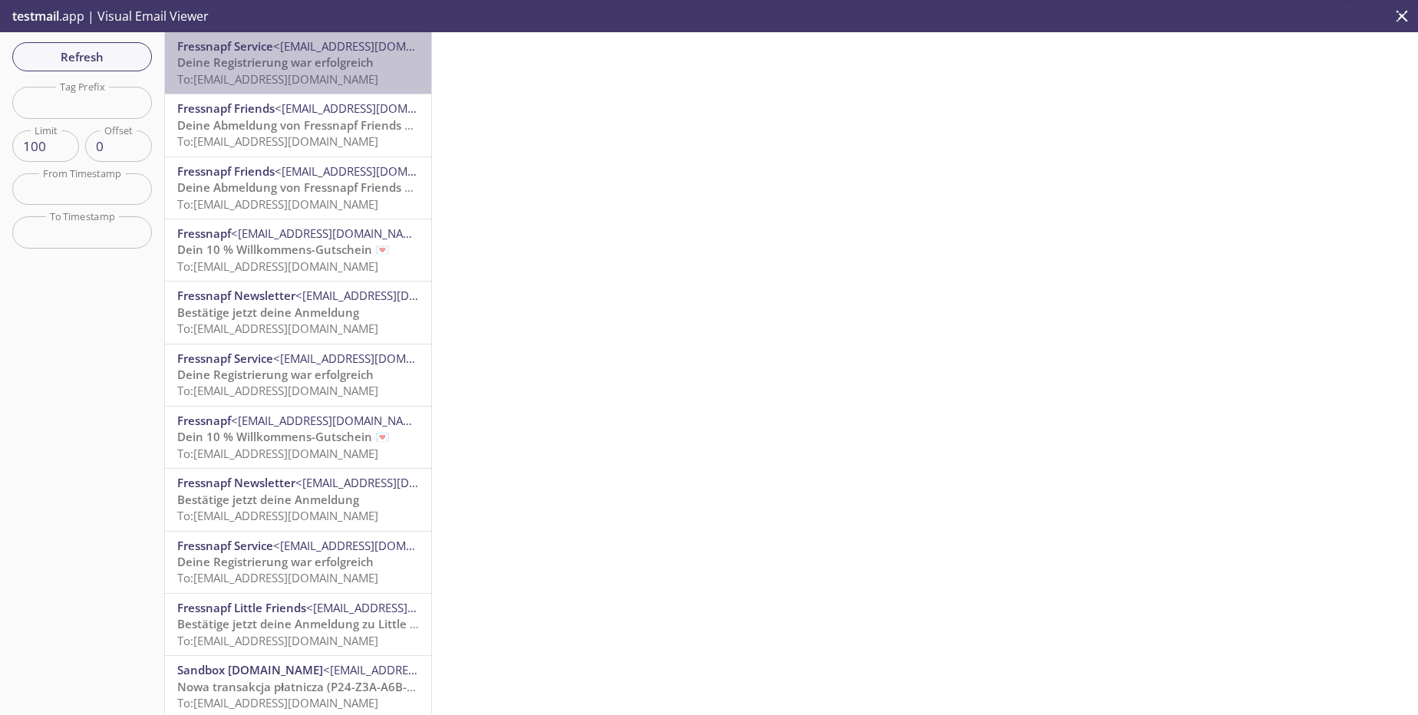
click at [353, 87] on p "Deine Registrierung war erfolgreich To: [EMAIL_ADDRESS][DOMAIN_NAME]" at bounding box center [298, 70] width 242 height 33
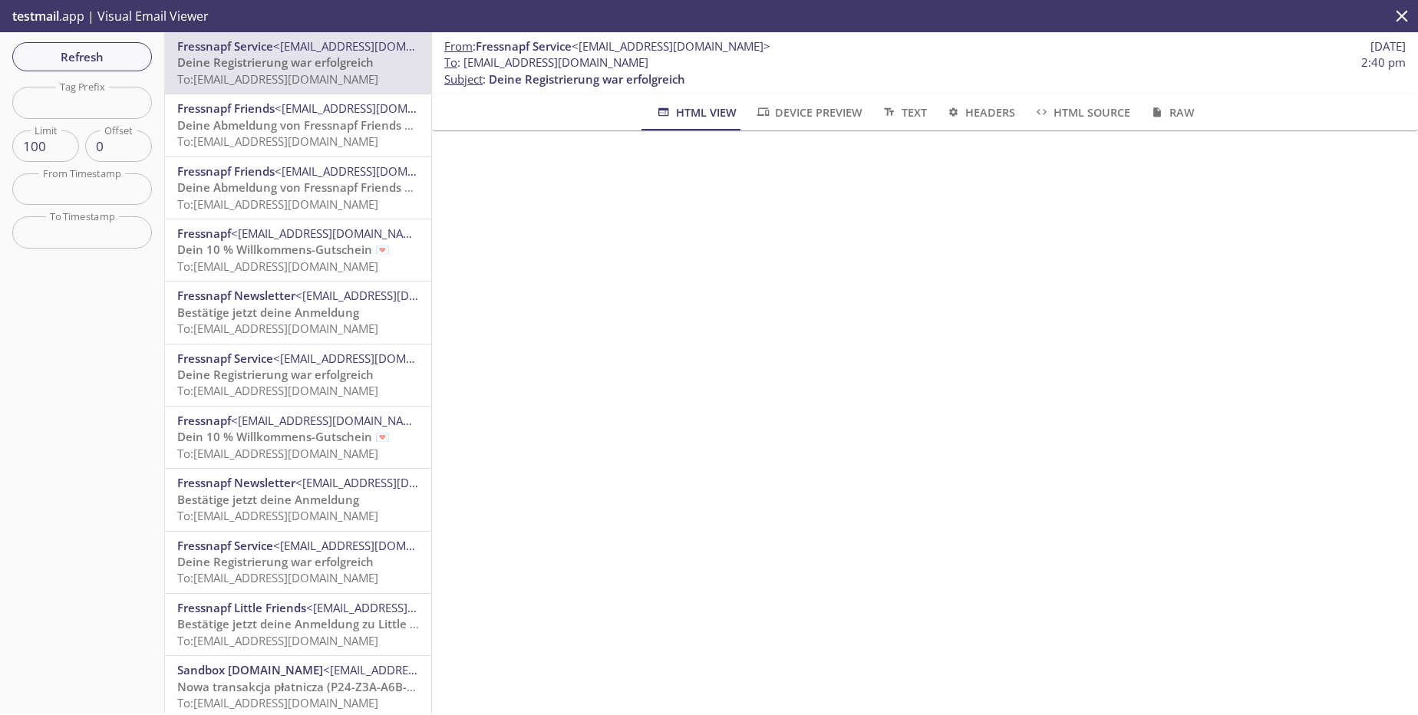
scroll to position [35, 0]
click at [291, 138] on span "To: [EMAIL_ADDRESS][DOMAIN_NAME]" at bounding box center [277, 141] width 201 height 15
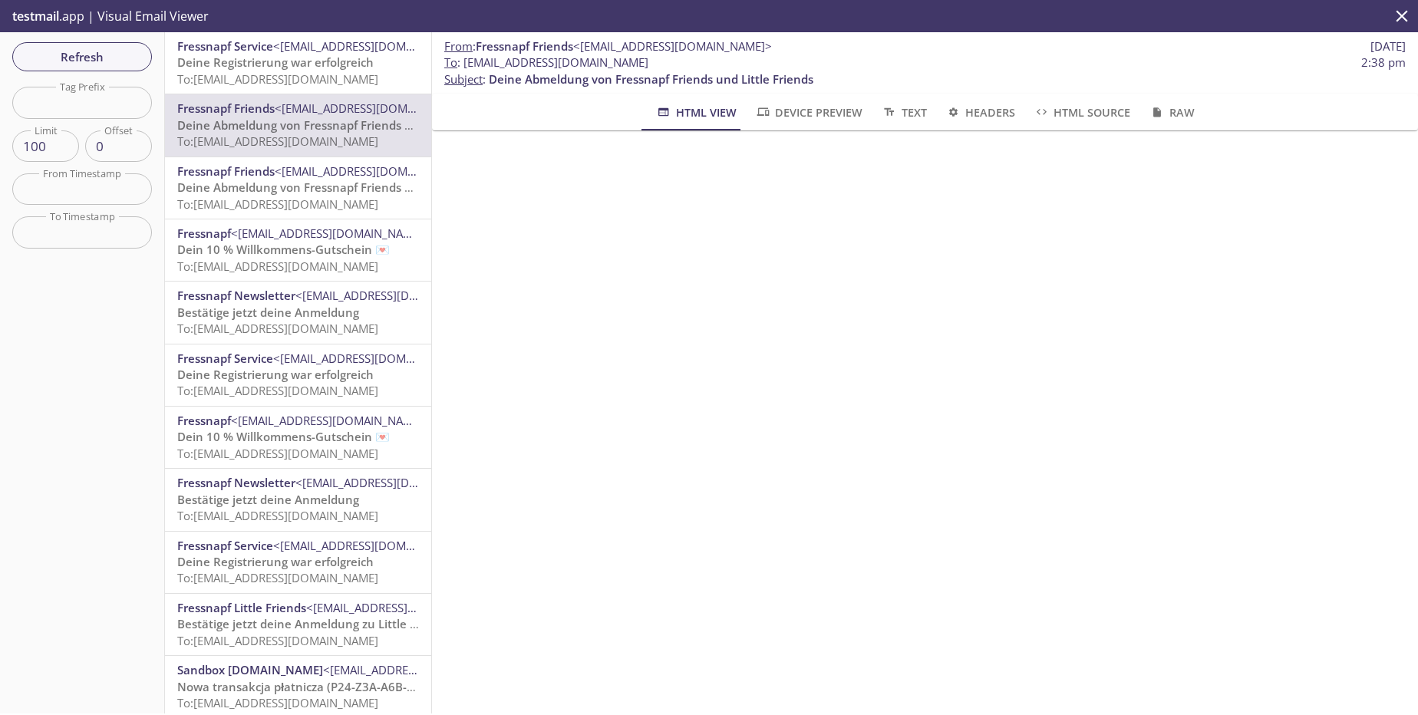
scroll to position [38, 0]
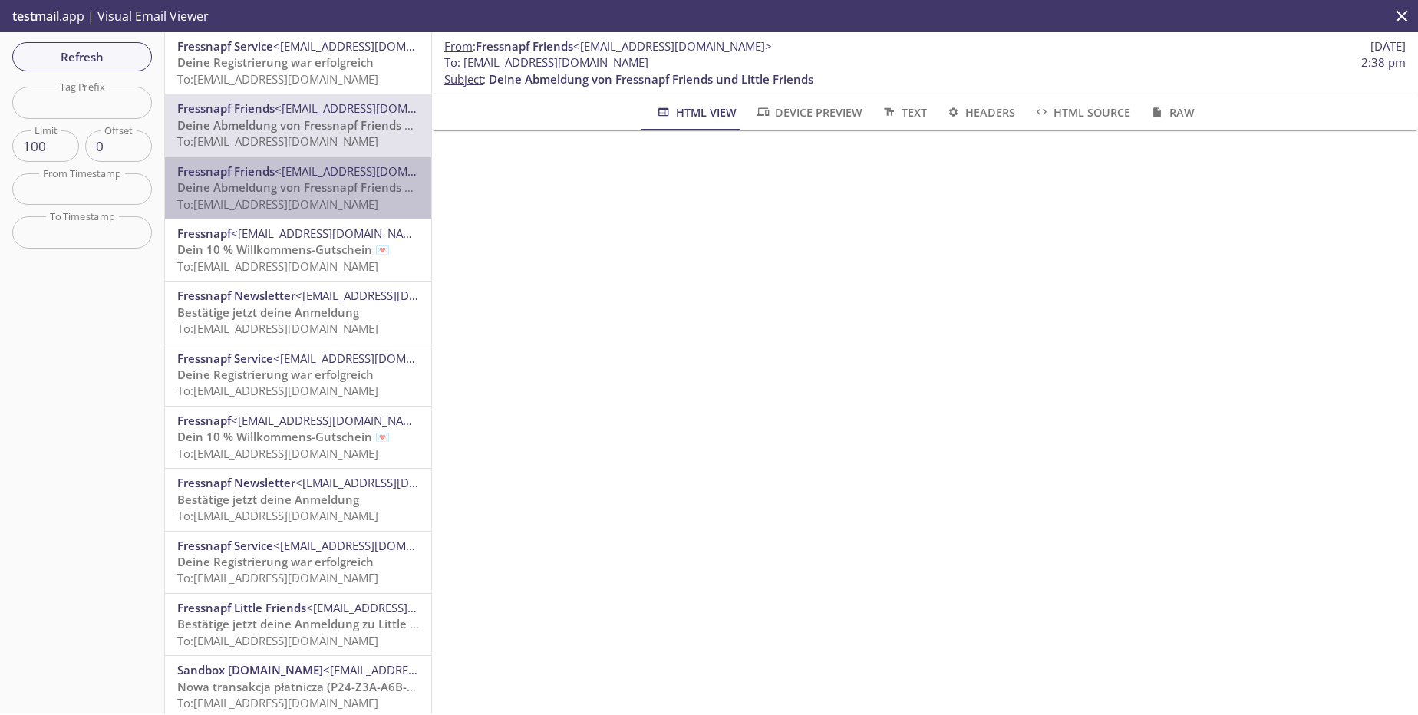
click at [308, 205] on span "To: [EMAIL_ADDRESS][DOMAIN_NAME]" at bounding box center [277, 203] width 201 height 15
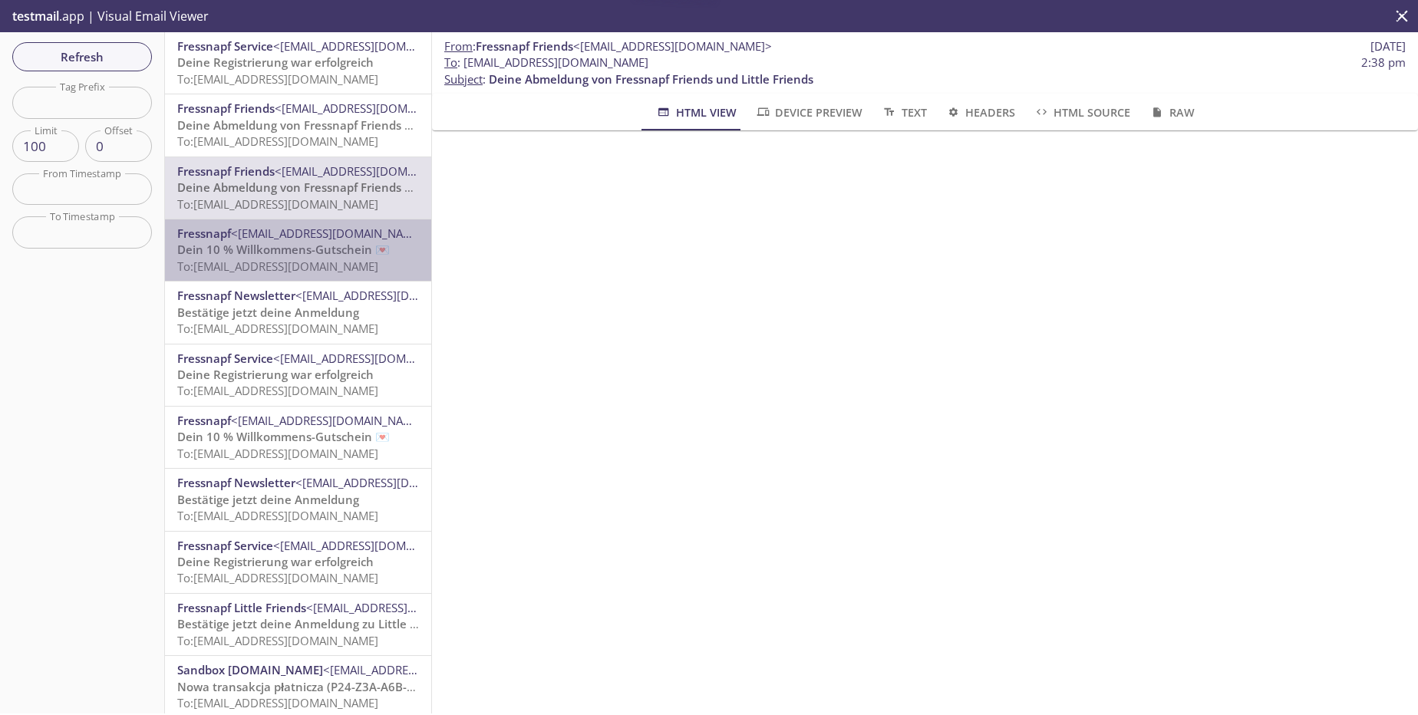
click at [326, 269] on span "To: [EMAIL_ADDRESS][DOMAIN_NAME]" at bounding box center [277, 266] width 201 height 15
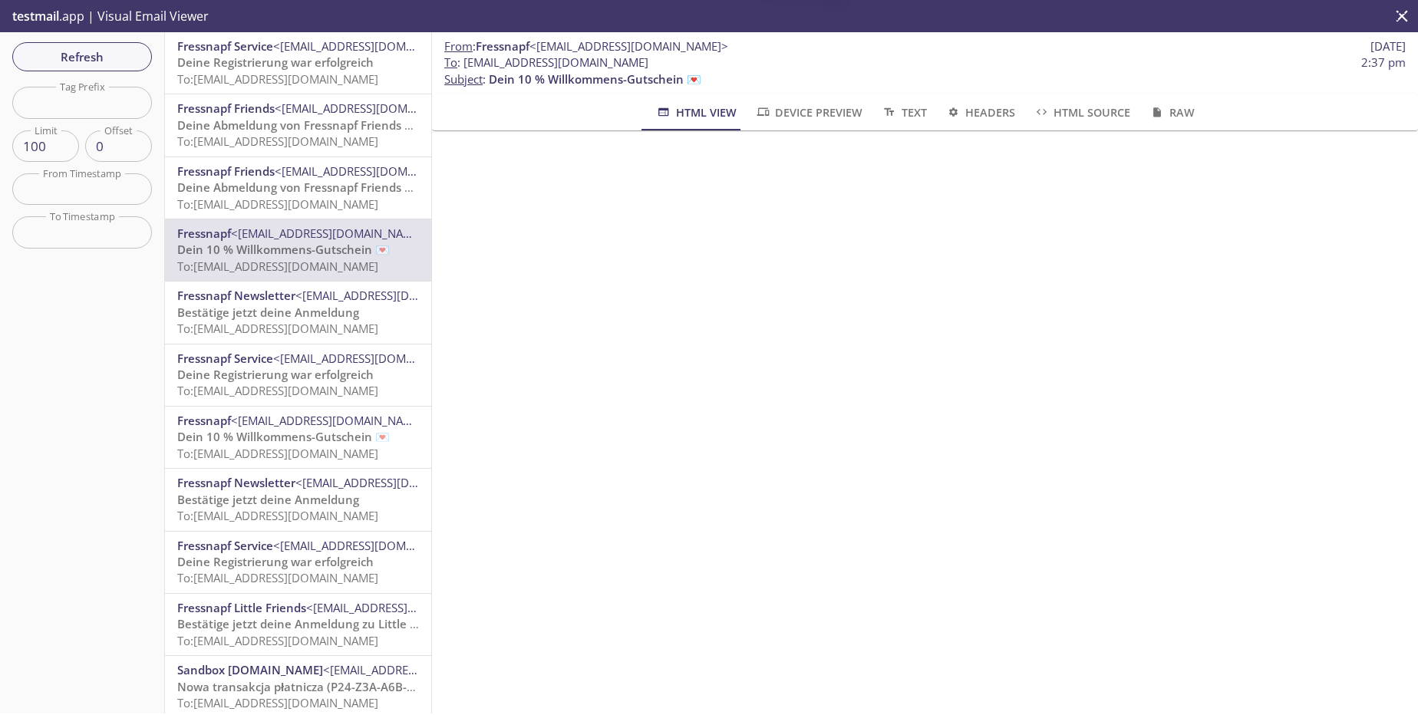
click at [338, 335] on span "To: [EMAIL_ADDRESS][DOMAIN_NAME]" at bounding box center [277, 328] width 201 height 15
